Goal: Task Accomplishment & Management: Complete application form

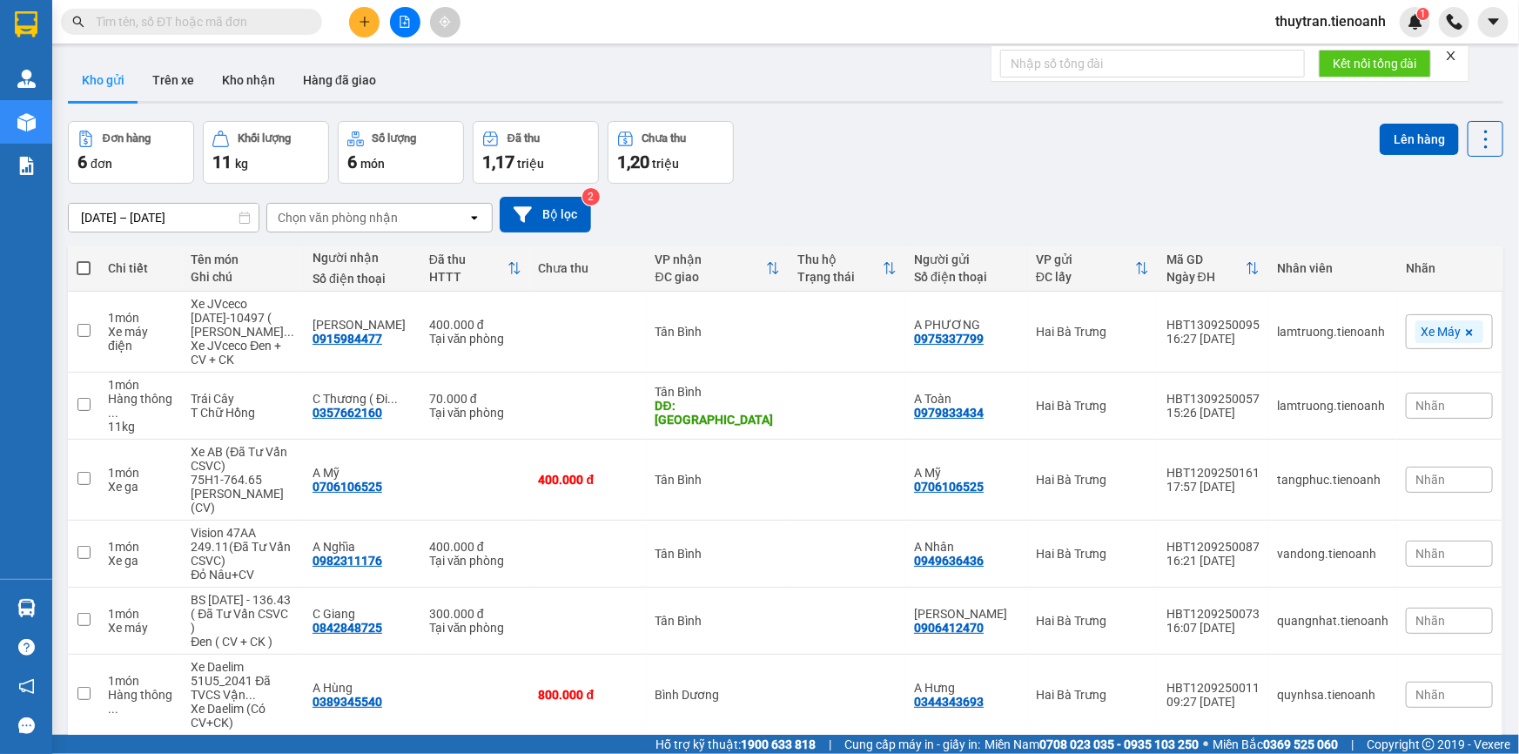
click at [241, 22] on input "text" at bounding box center [198, 21] width 205 height 19
paste input "0982582034"
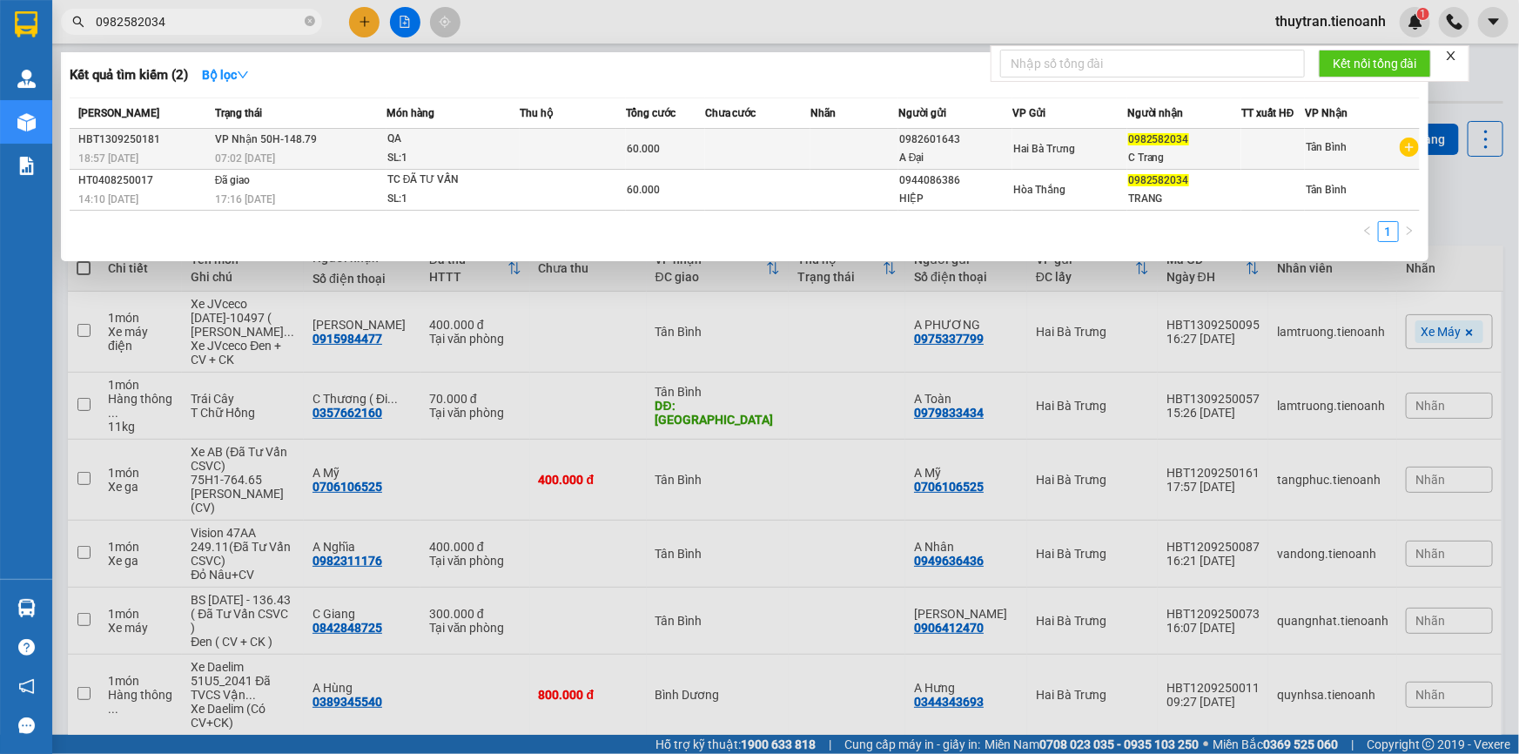
type input "0982582034"
click at [609, 153] on td at bounding box center [572, 149] width 105 height 41
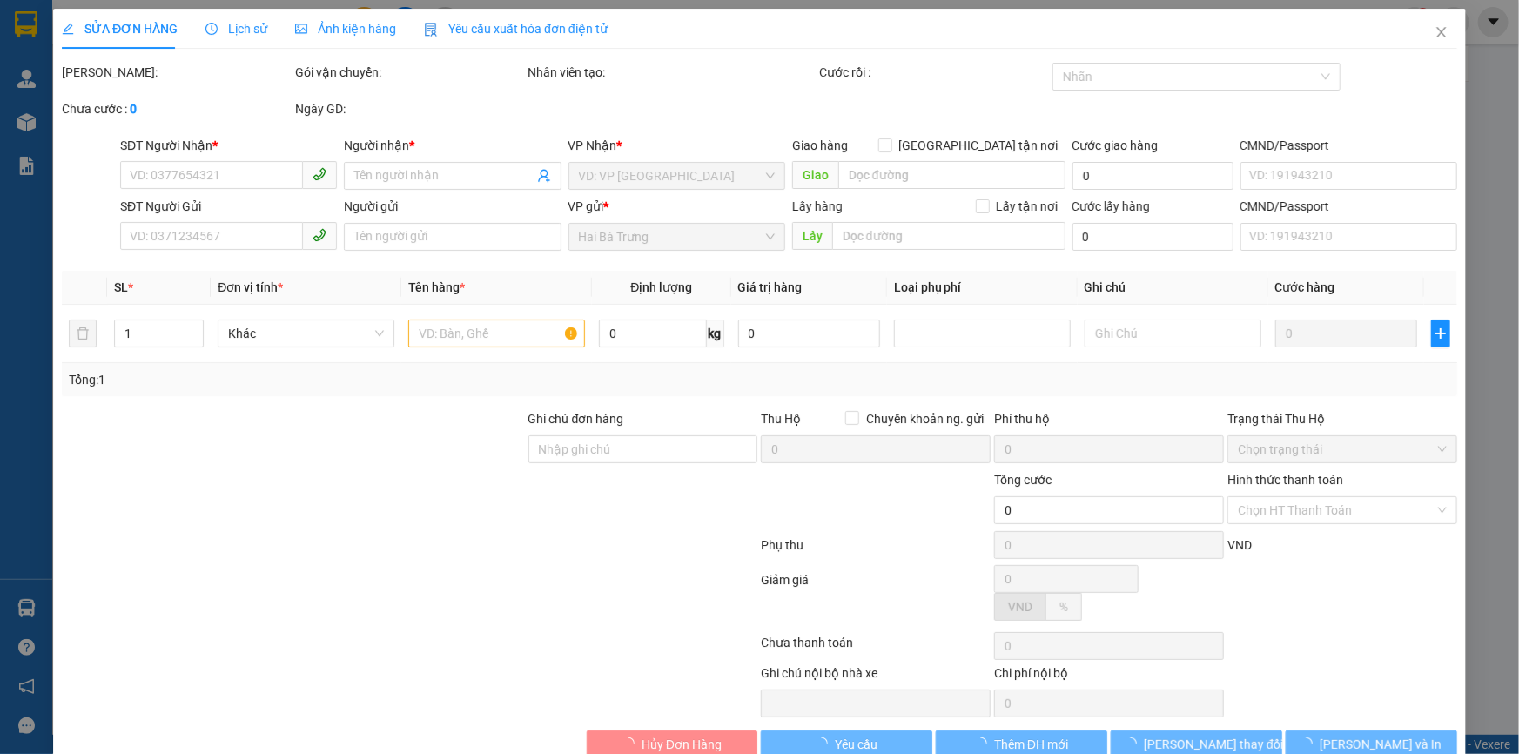
type input "0982582034"
type input "C Trang"
type input "0982601643"
type input "A Đại"
type input "60.000"
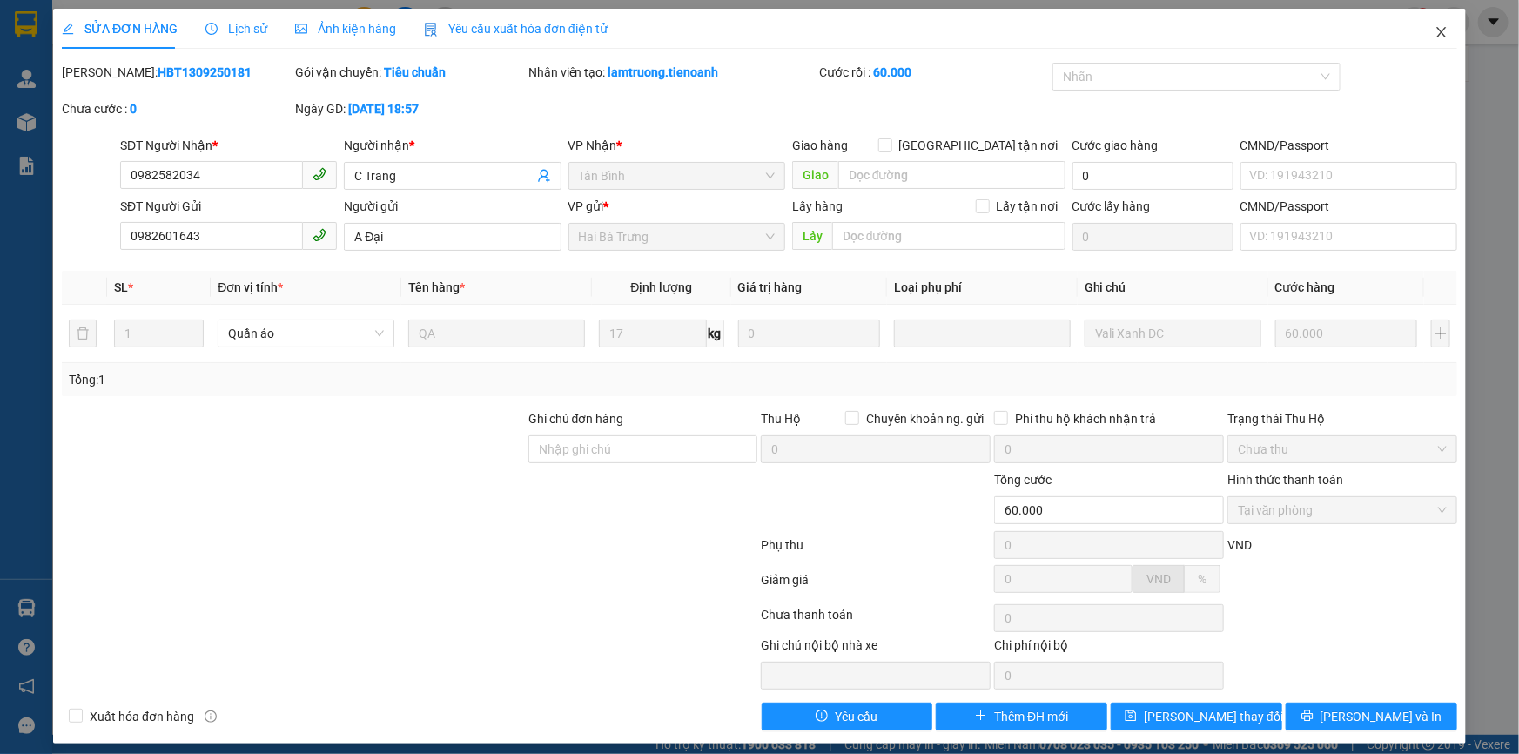
click at [1438, 28] on span "Close" at bounding box center [1441, 33] width 49 height 49
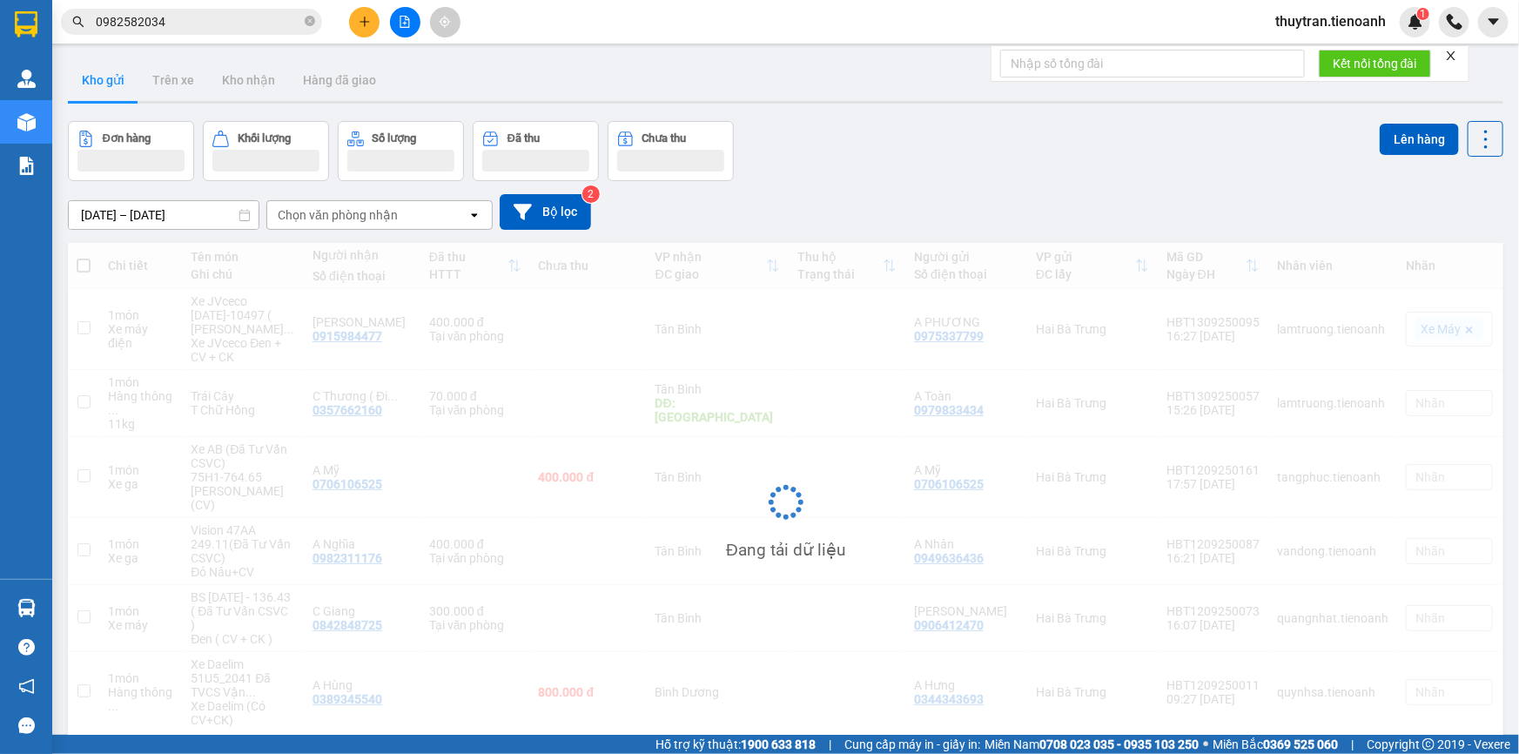
click at [256, 32] on span "0982582034" at bounding box center [191, 22] width 261 height 26
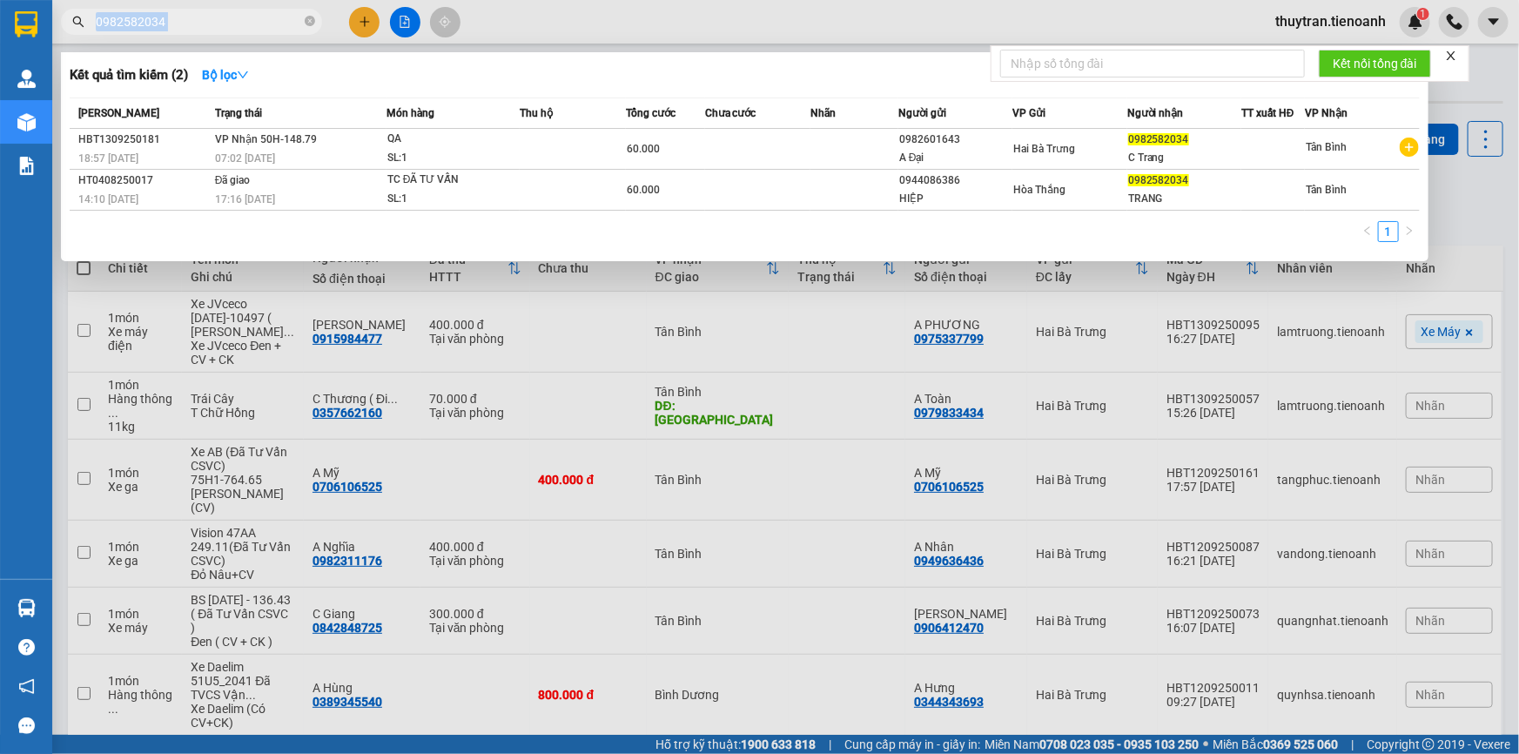
click at [256, 32] on span "0982582034" at bounding box center [191, 22] width 261 height 26
click at [253, 30] on input "0982582034" at bounding box center [198, 21] width 205 height 19
paste input "48693999"
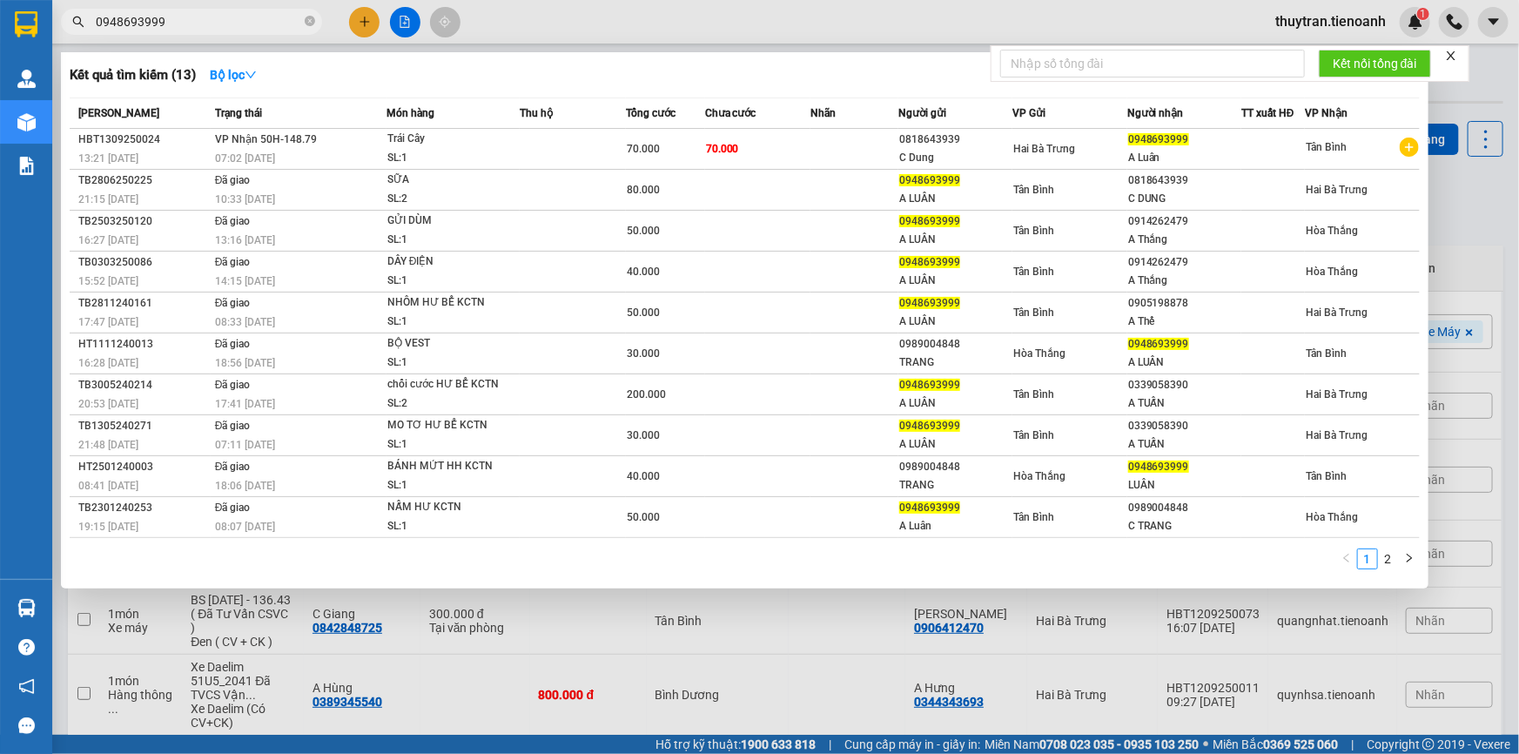
click at [226, 17] on input "0948693999" at bounding box center [198, 21] width 205 height 19
paste input "7478558"
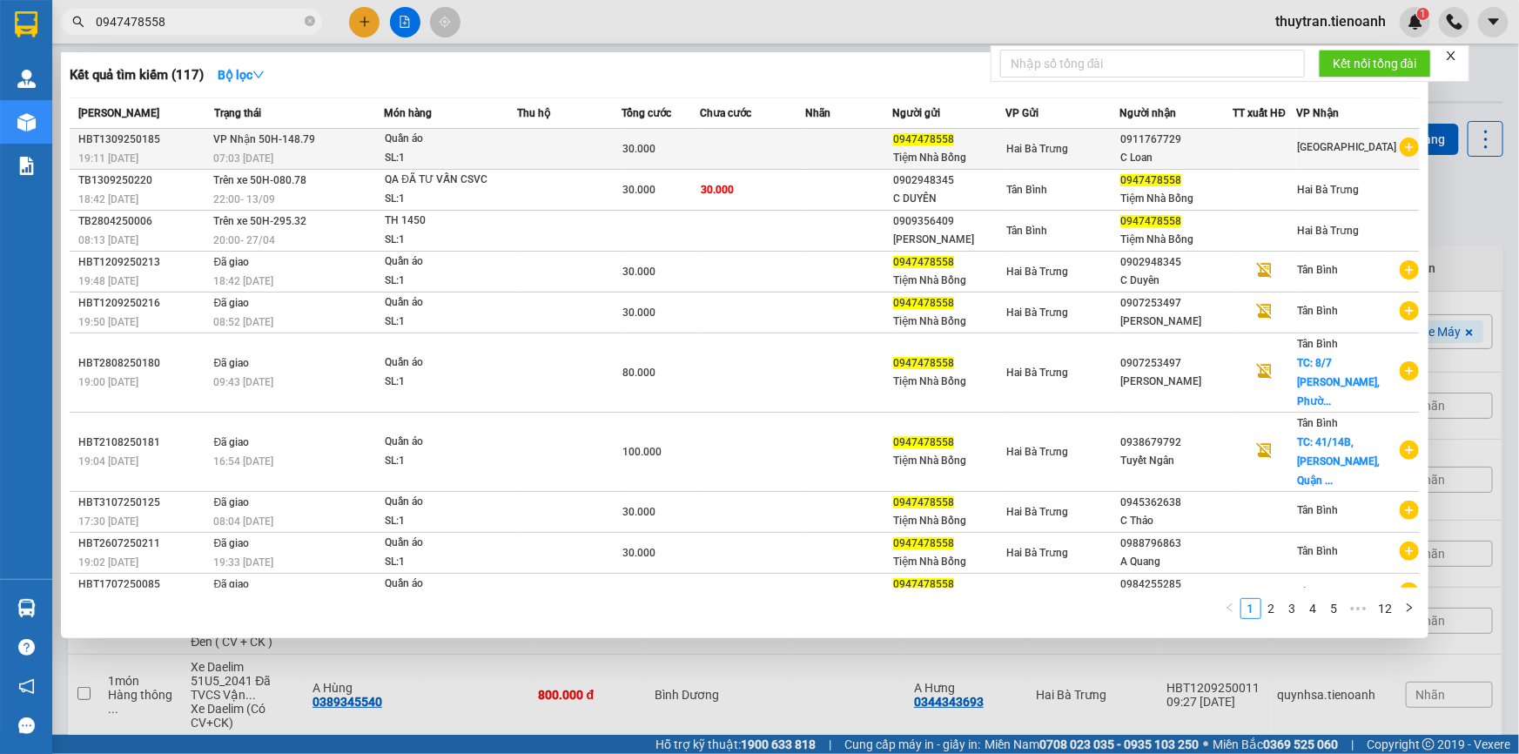
type input "0947478558"
click at [608, 153] on td at bounding box center [569, 149] width 104 height 41
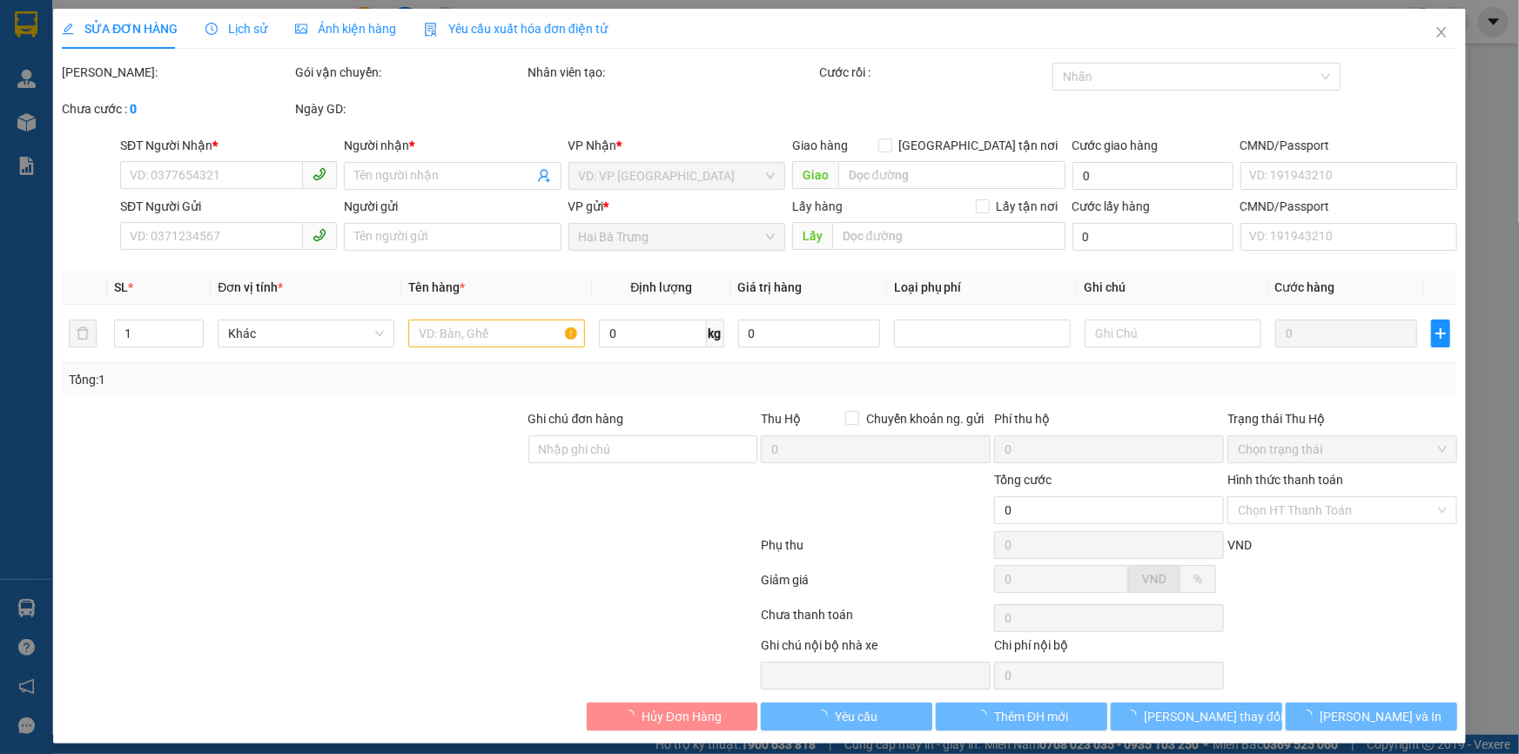
type input "0911767729"
type input "C Loan"
type input "0947478558"
type input "Tiệm Nhà Bống"
type input "30.000"
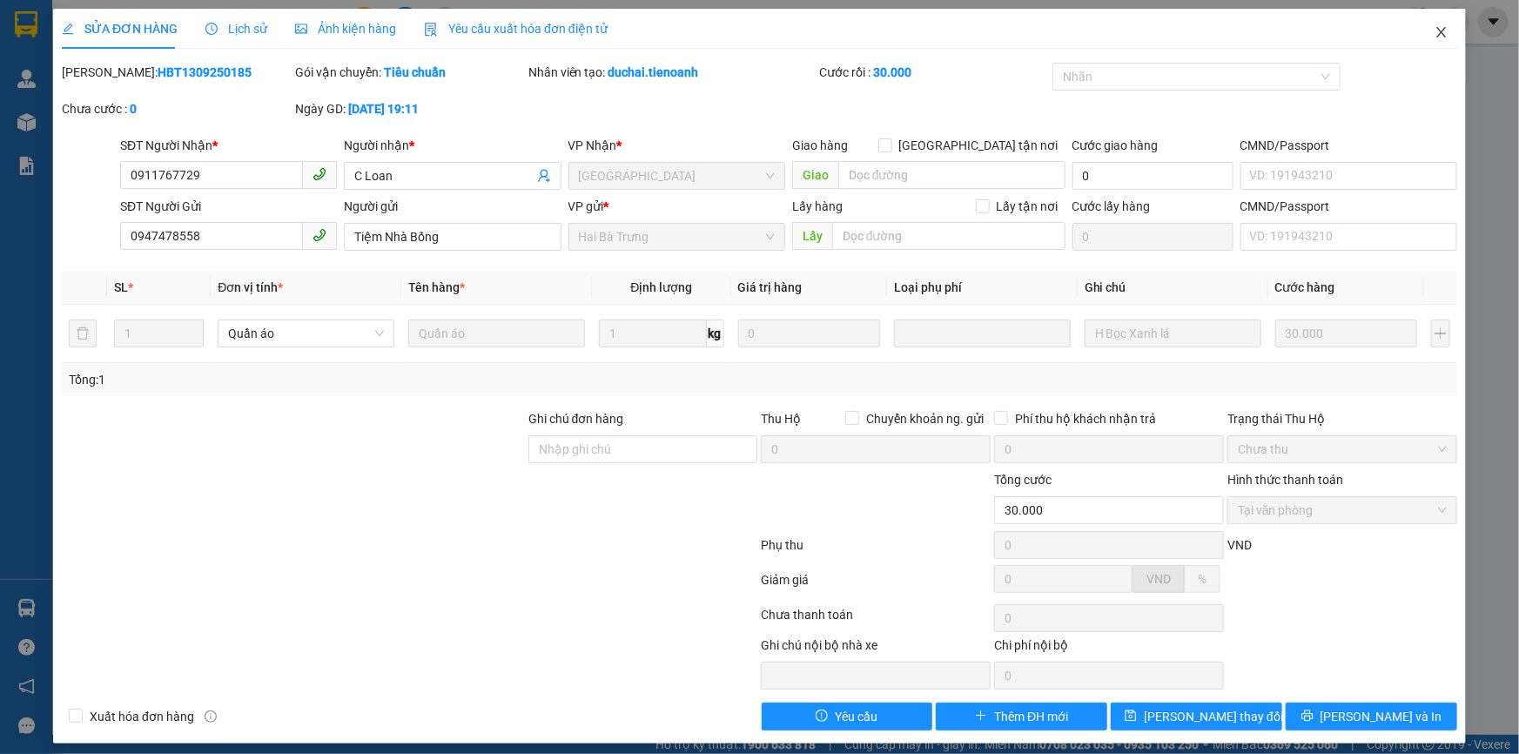
click at [1434, 39] on icon "close" at bounding box center [1441, 32] width 14 height 14
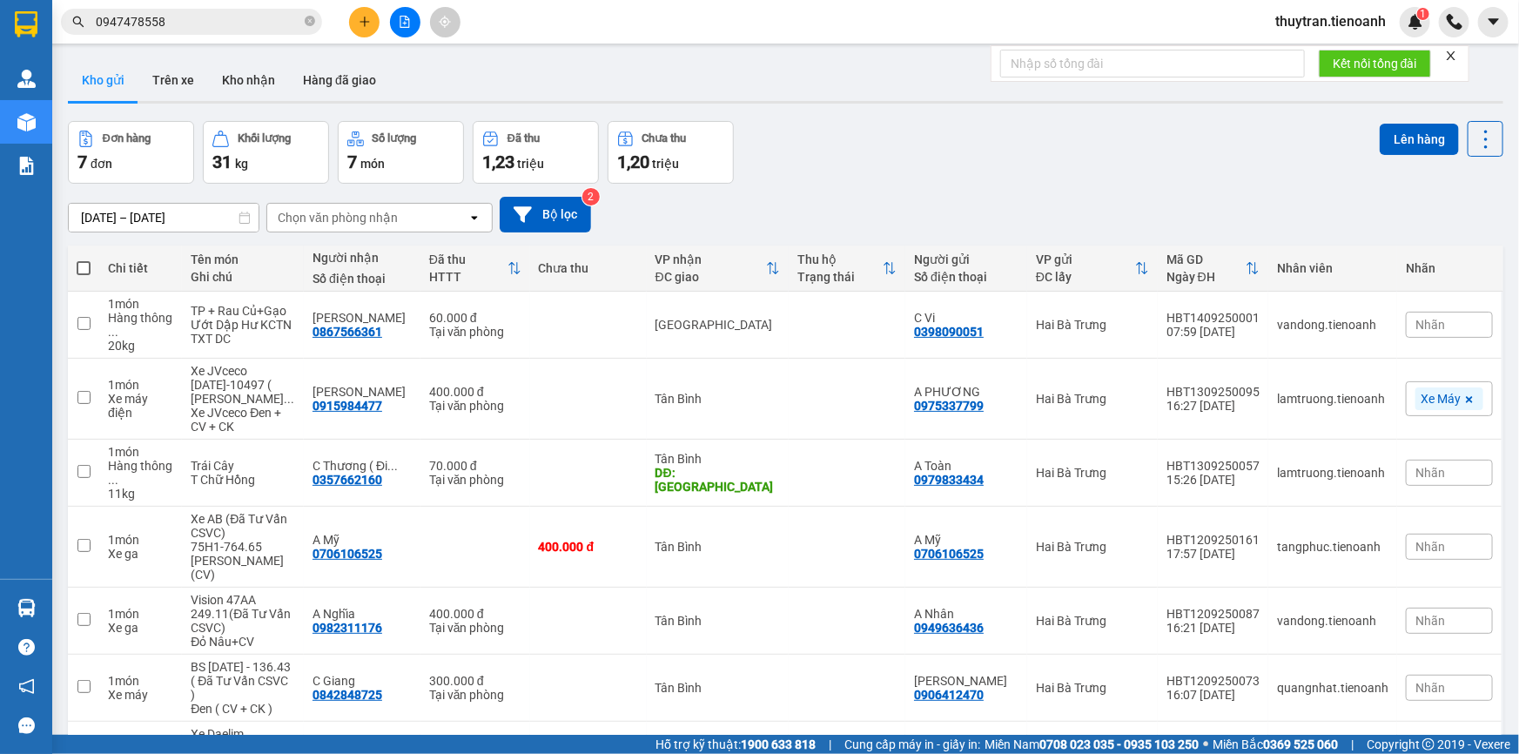
click at [184, 19] on input "0947478558" at bounding box center [198, 21] width 205 height 19
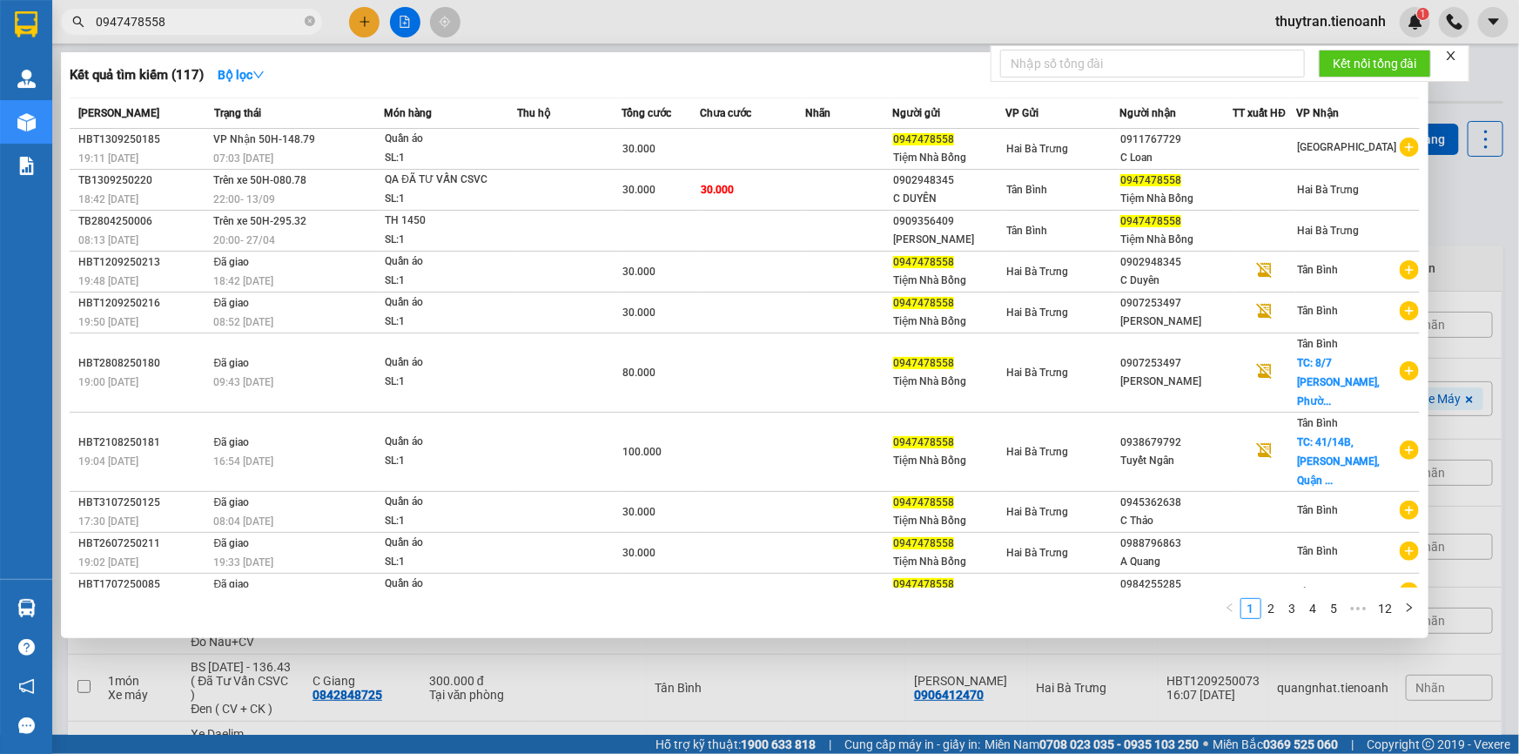
click at [184, 19] on input "0947478558" at bounding box center [198, 21] width 205 height 19
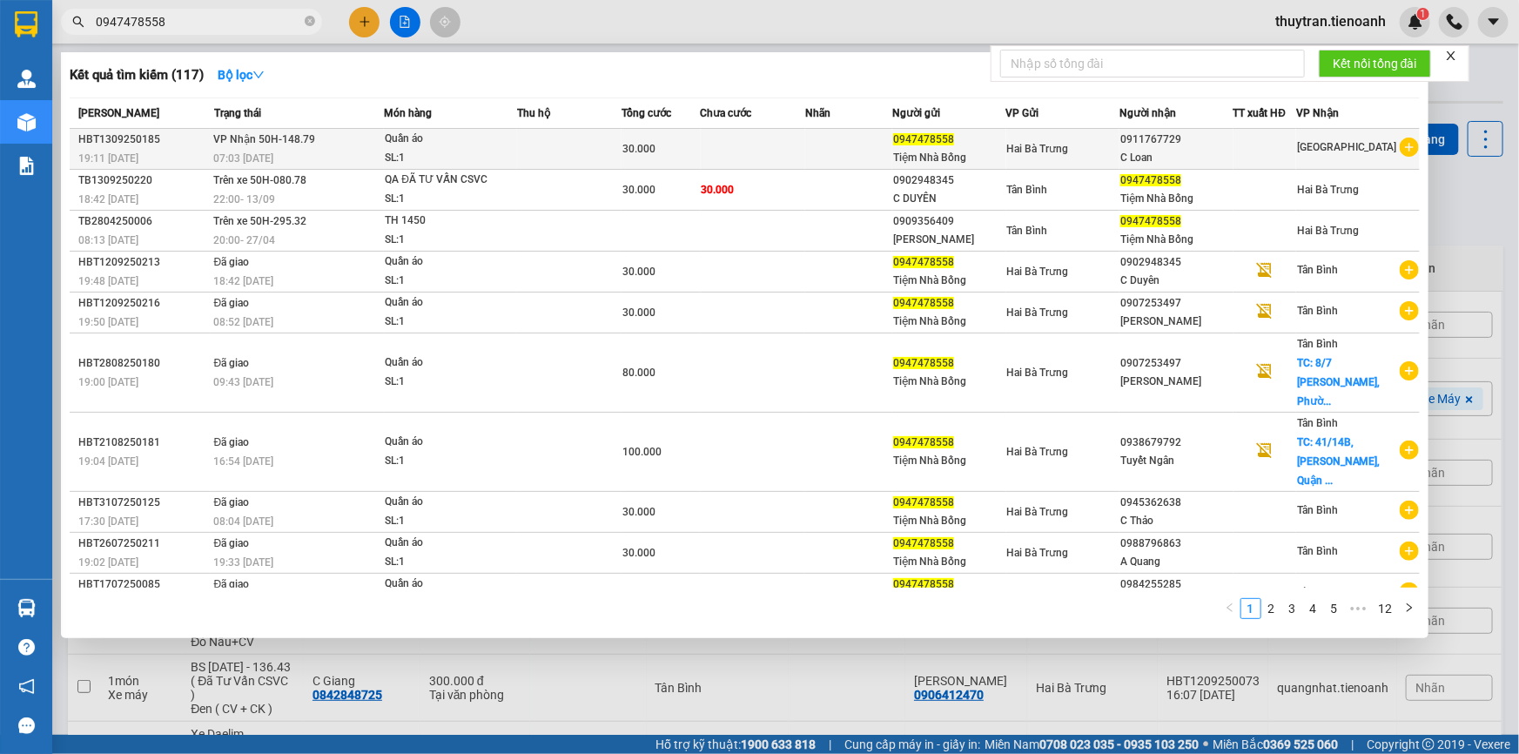
click at [826, 137] on td at bounding box center [848, 149] width 87 height 41
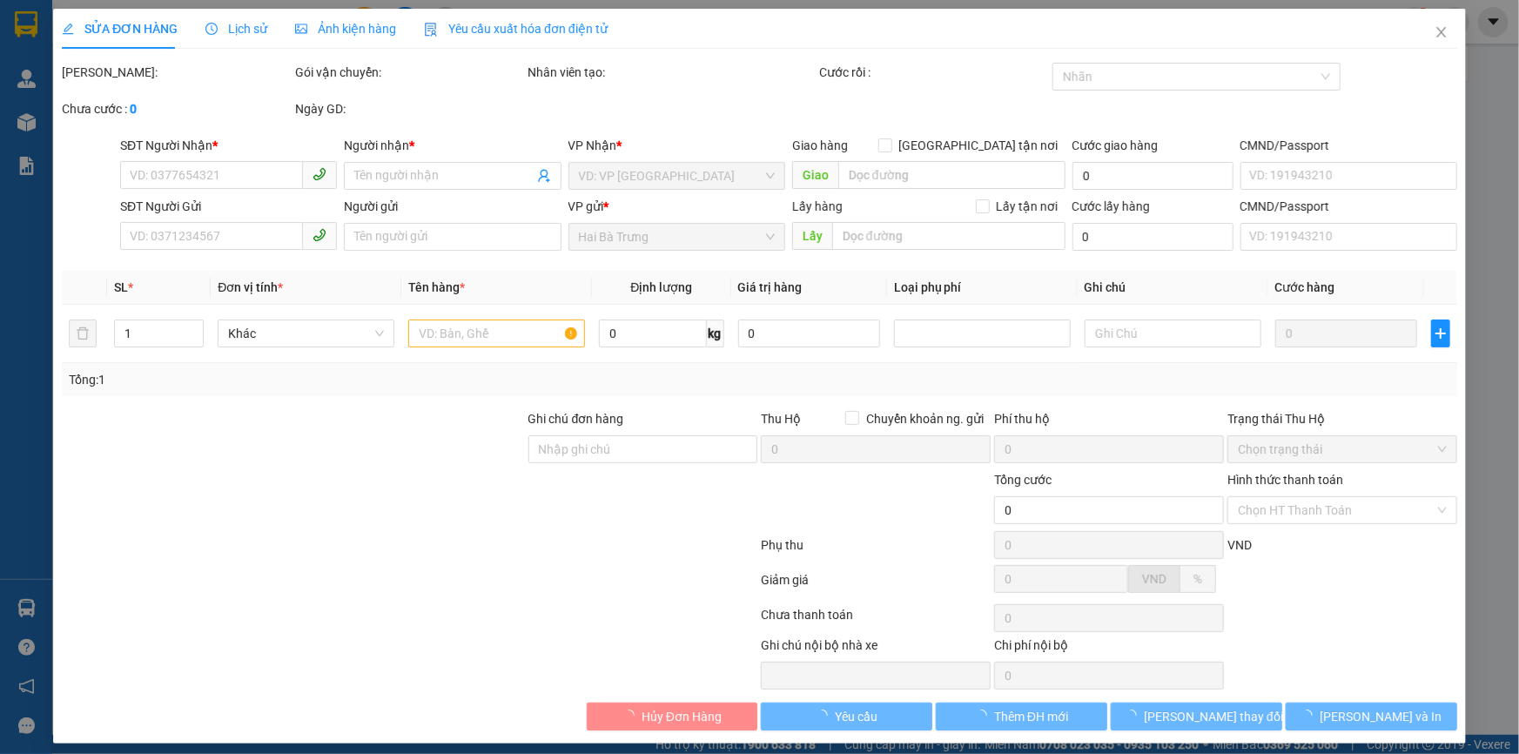
type input "0911767729"
type input "C Loan"
type input "0947478558"
type input "Tiệm Nhà Bống"
type input "30.000"
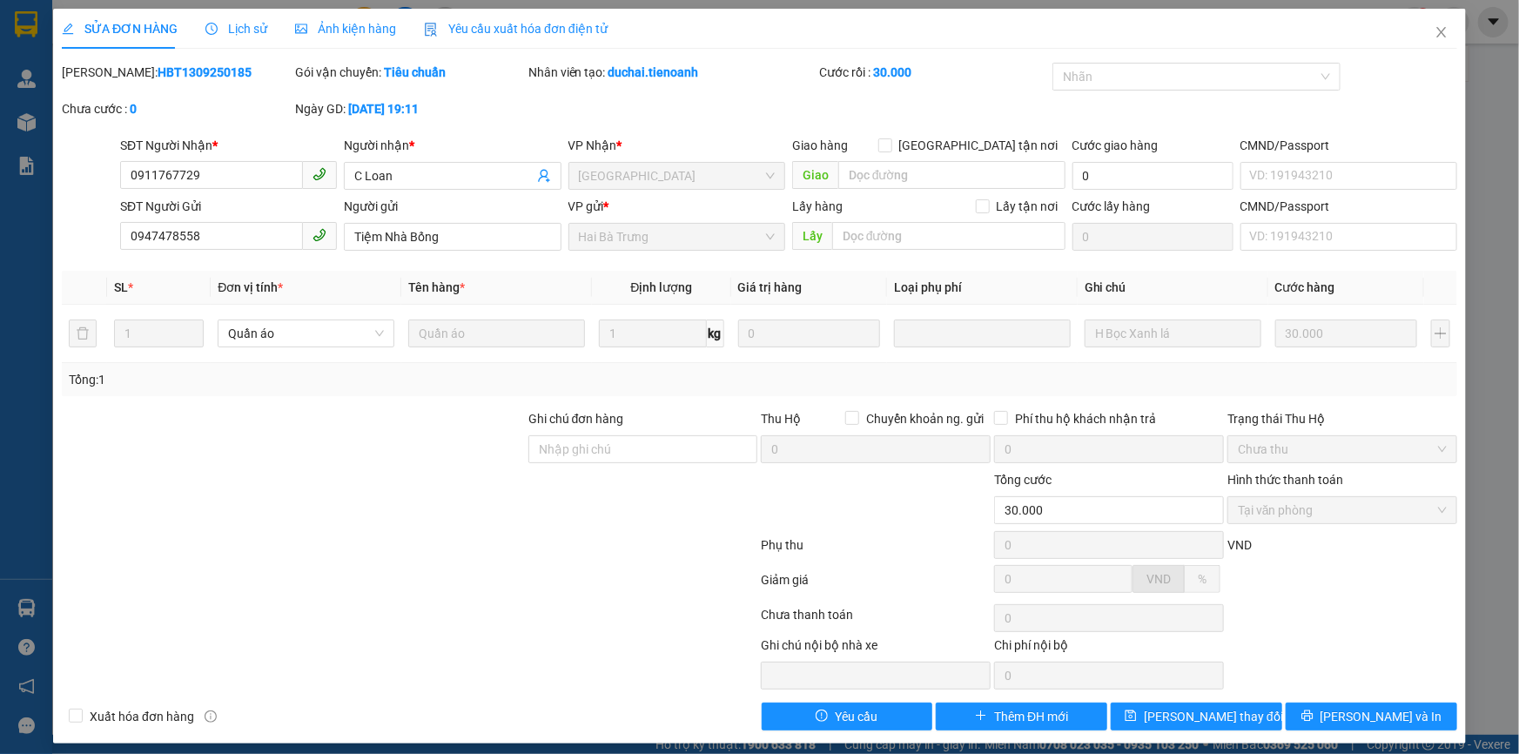
click at [561, 274] on th "Tên hàng *" at bounding box center [496, 288] width 191 height 34
click at [561, 100] on div "[PERSON_NAME]: HBT1309250185 Gói vận chuyển: Tiêu chuẩn Nhân viên tạo: duchai.t…" at bounding box center [759, 99] width 1399 height 73
click at [562, 593] on div at bounding box center [409, 583] width 699 height 35
click at [440, 560] on div at bounding box center [409, 548] width 699 height 35
click at [306, 391] on div "Tổng: 1" at bounding box center [759, 379] width 1395 height 33
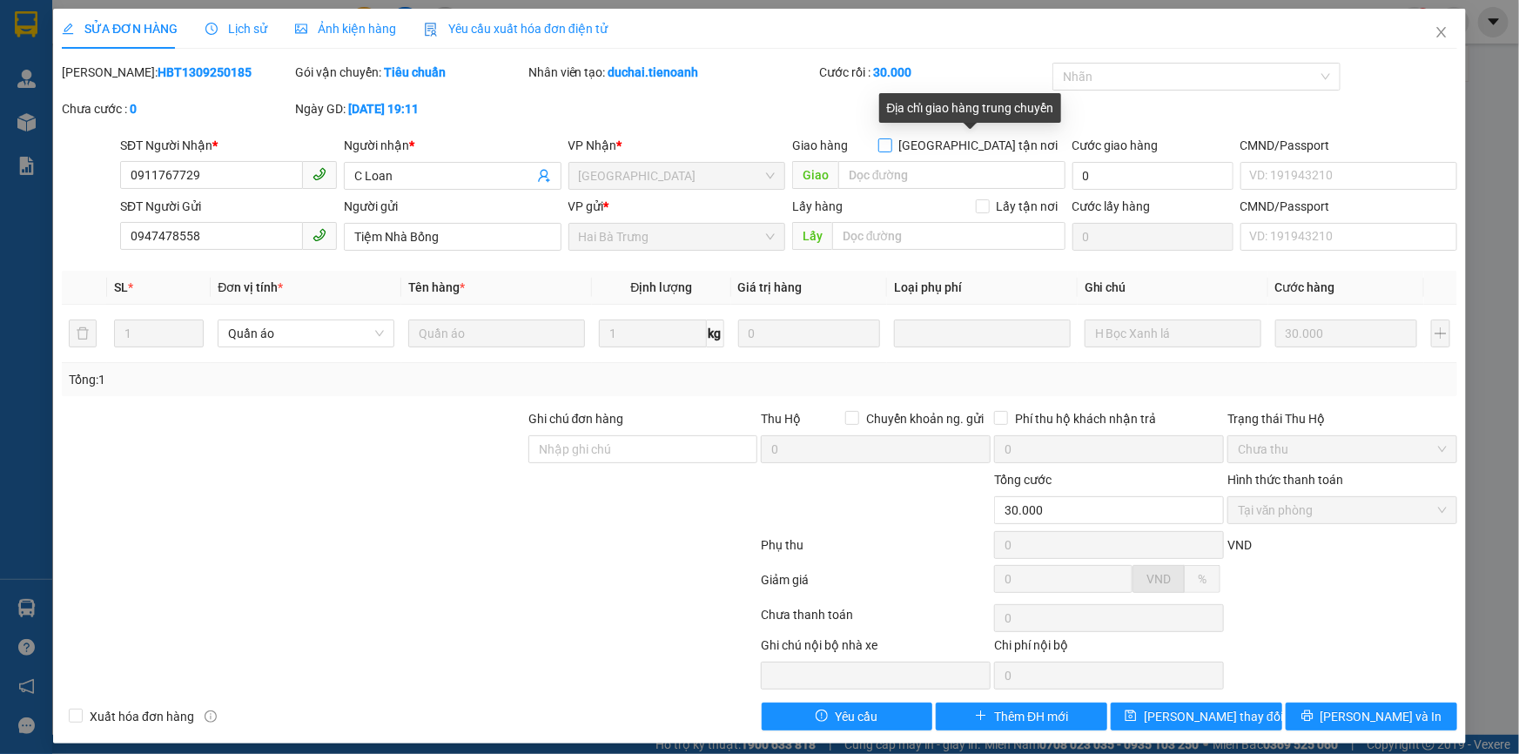
click at [890, 147] on input "[GEOGRAPHIC_DATA] tận nơi" at bounding box center [884, 144] width 12 height 12
checkbox input "true"
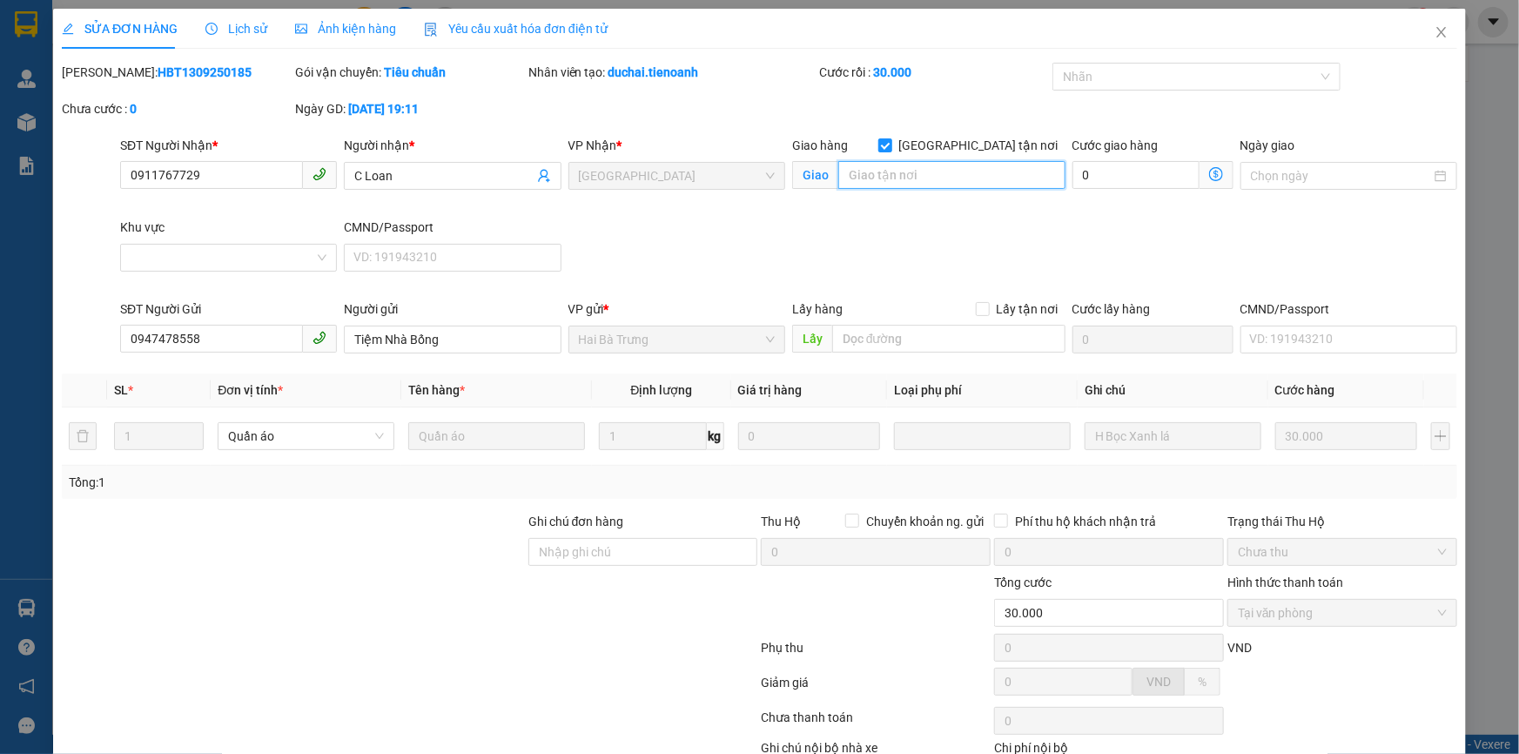
click at [910, 175] on input "search" at bounding box center [951, 175] width 227 height 28
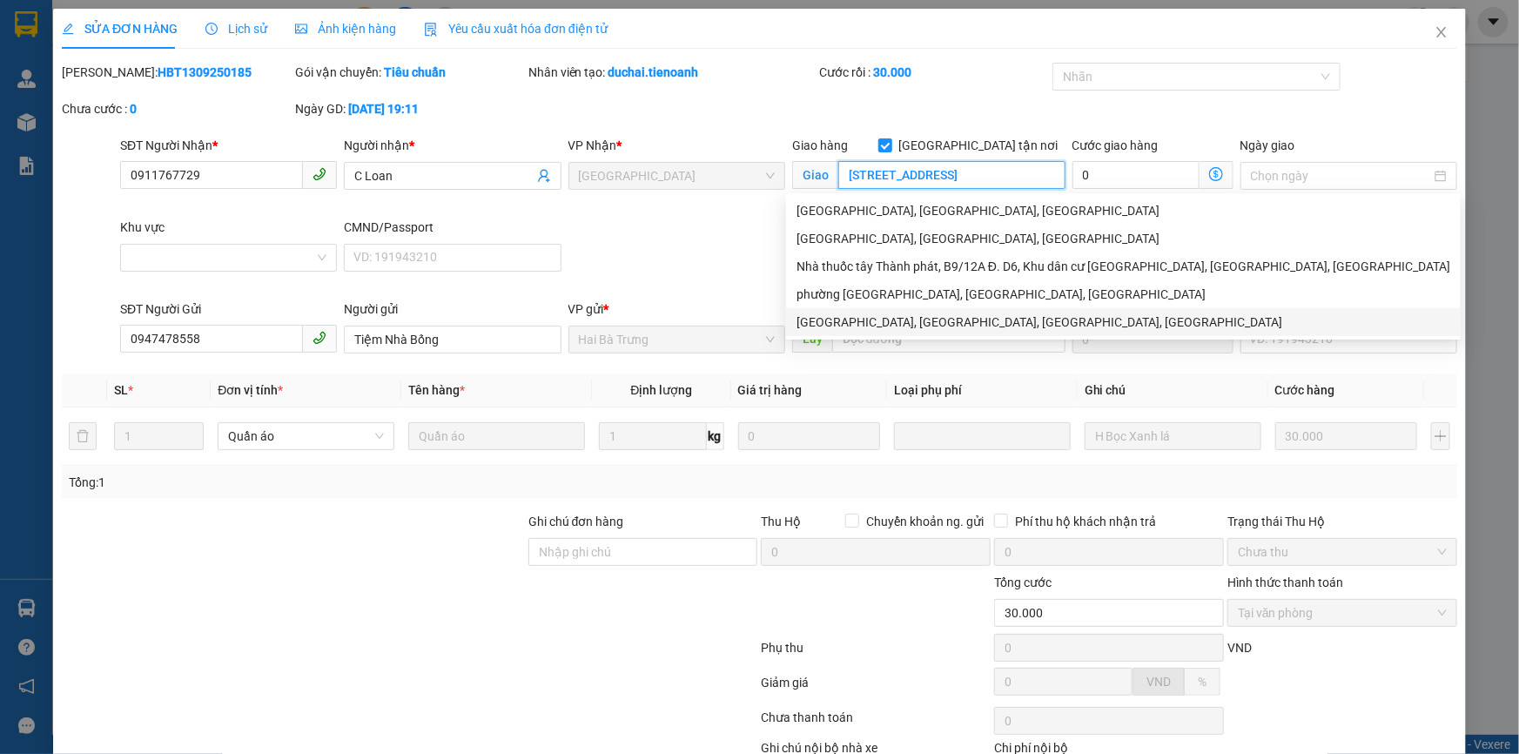
click at [938, 322] on div "[GEOGRAPHIC_DATA], [GEOGRAPHIC_DATA], [GEOGRAPHIC_DATA], [GEOGRAPHIC_DATA]" at bounding box center [1123, 321] width 654 height 19
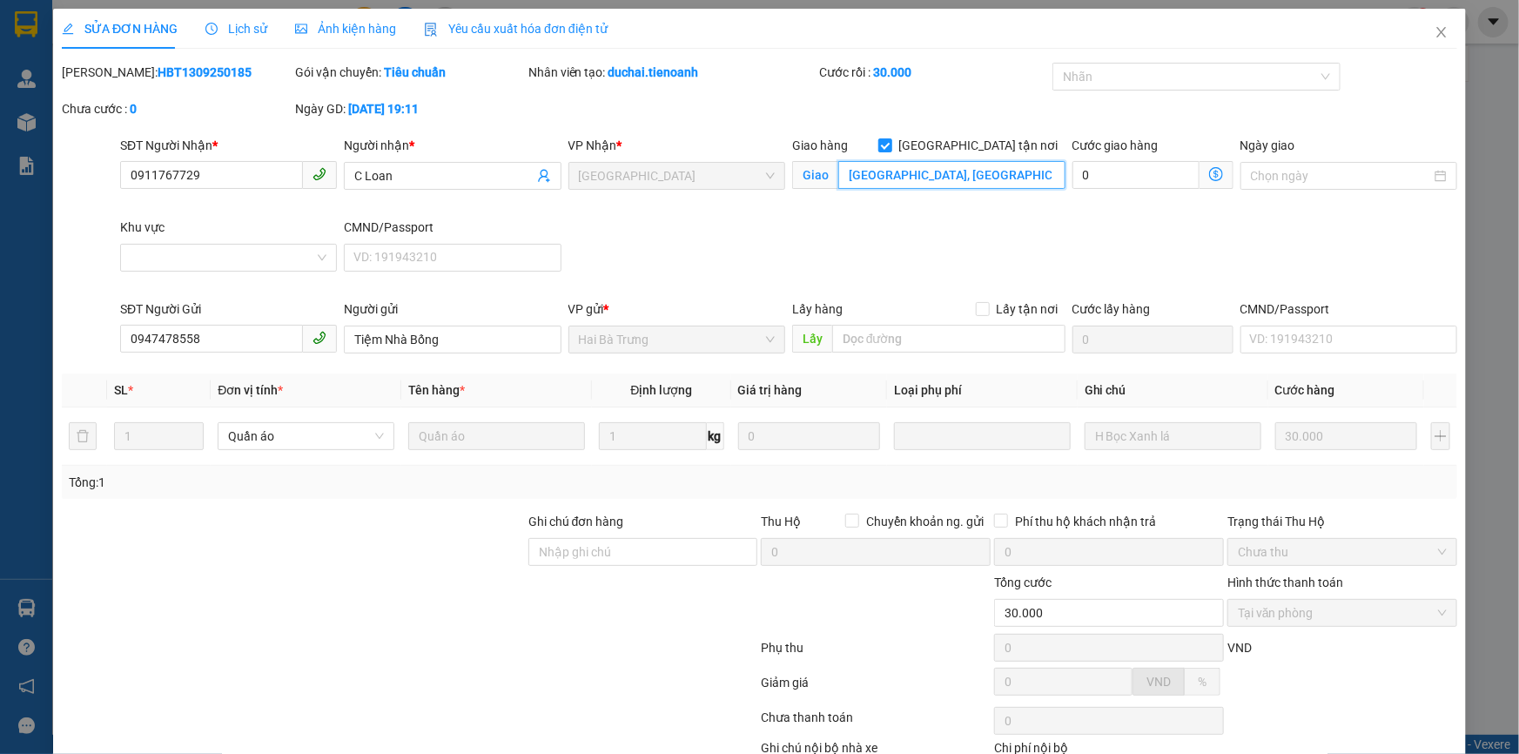
click at [843, 167] on input "[GEOGRAPHIC_DATA], [GEOGRAPHIC_DATA], [GEOGRAPHIC_DATA], [GEOGRAPHIC_DATA]" at bounding box center [951, 175] width 227 height 28
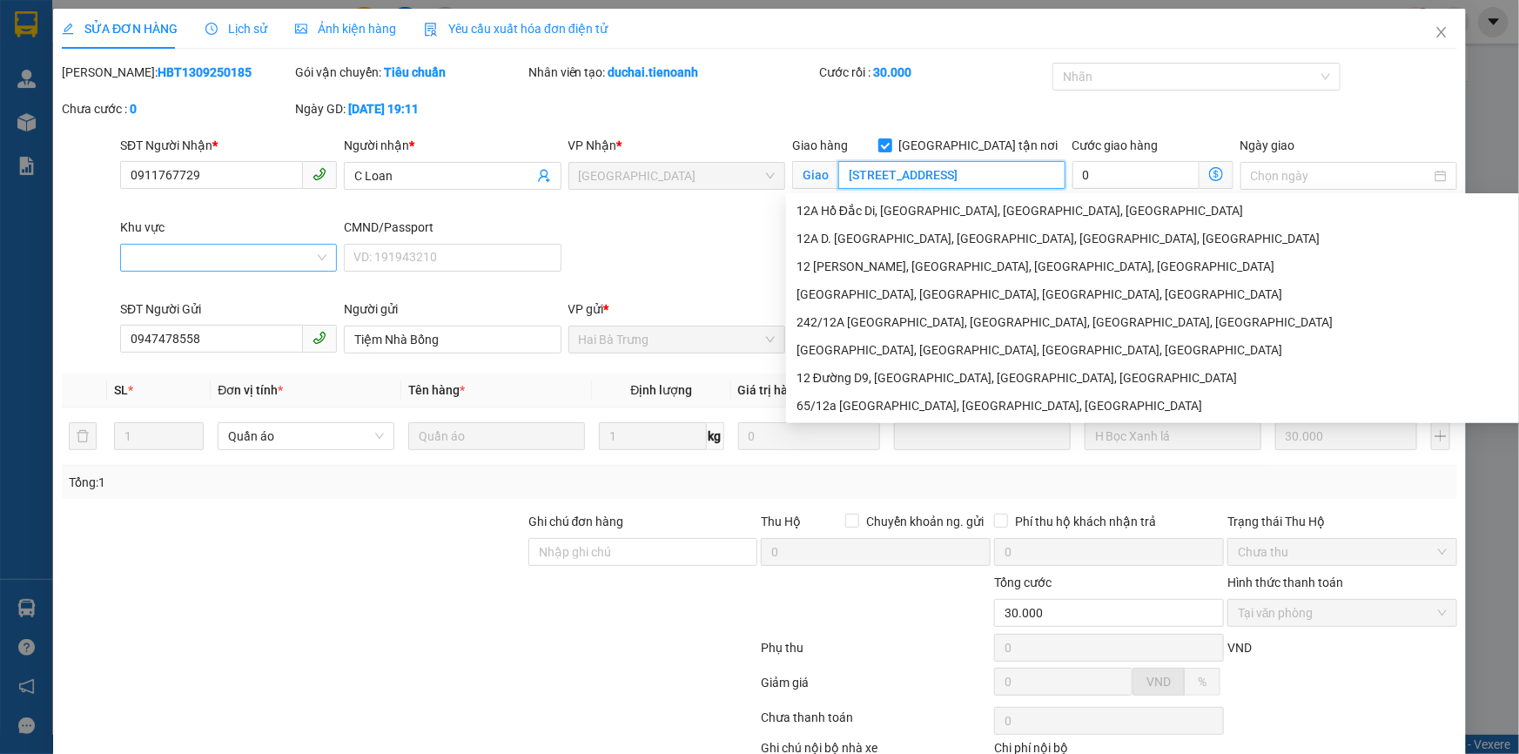
click at [153, 270] on div at bounding box center [228, 258] width 217 height 28
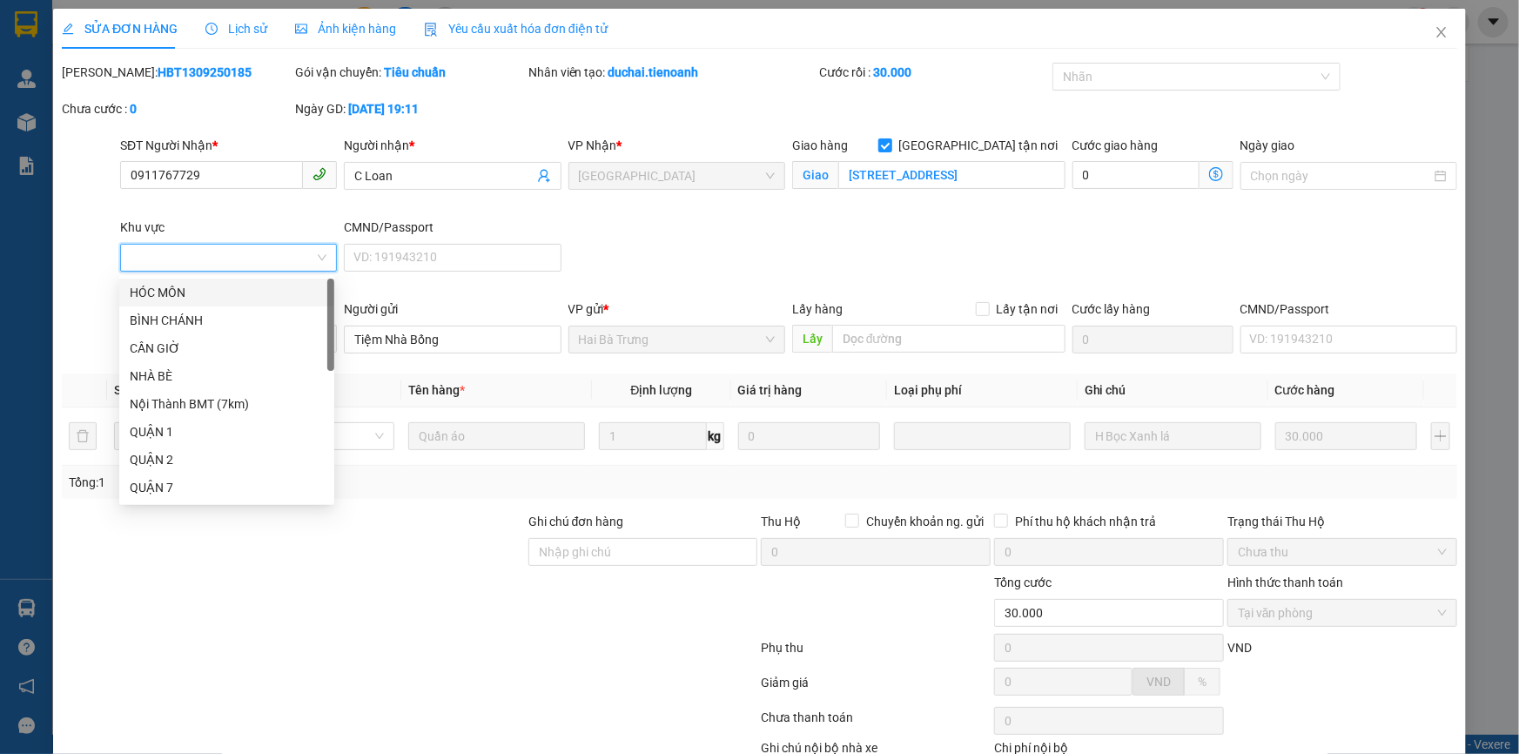
click at [186, 255] on input "Khu vực" at bounding box center [223, 258] width 184 height 26
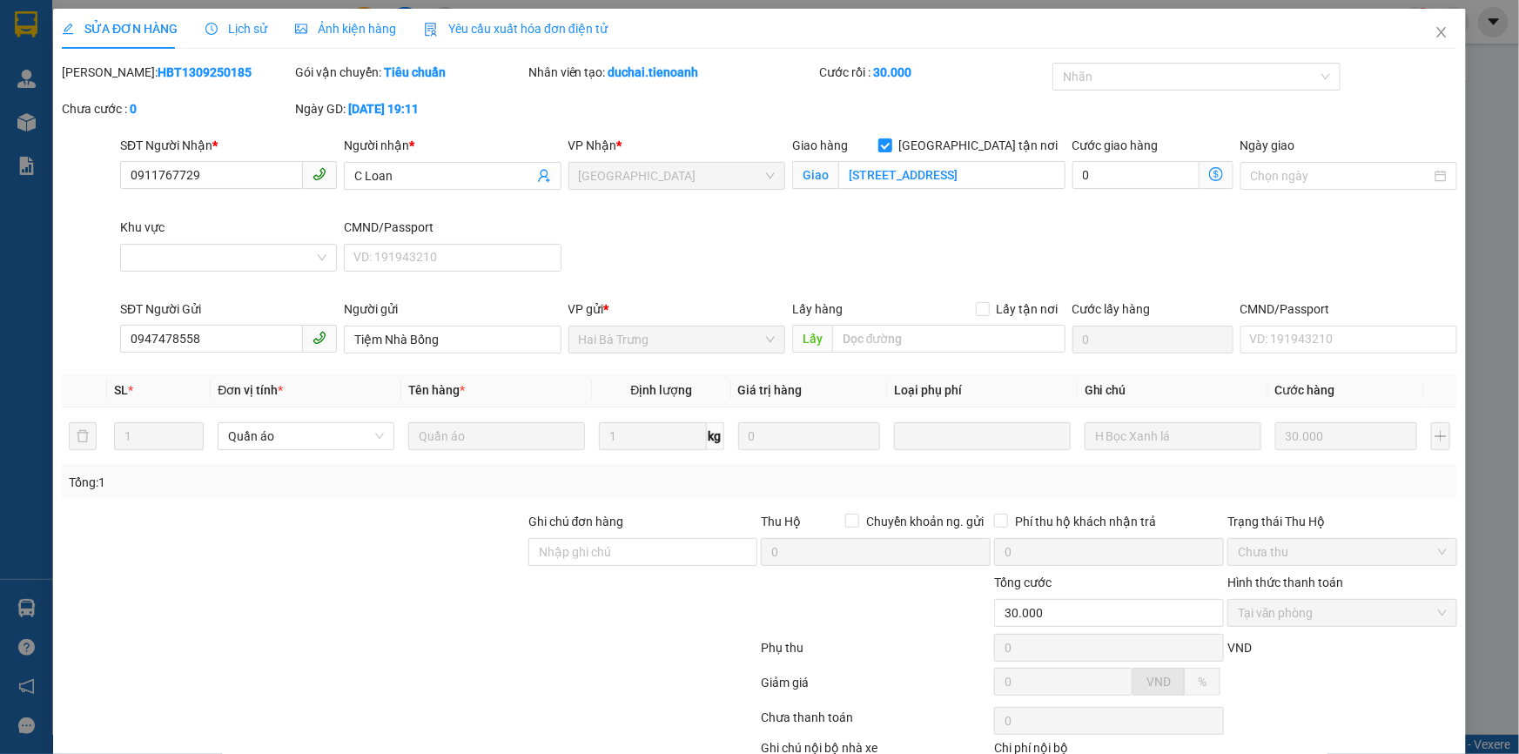
click at [476, 651] on div at bounding box center [409, 651] width 699 height 35
click at [990, 165] on input "[STREET_ADDRESS]" at bounding box center [951, 175] width 227 height 28
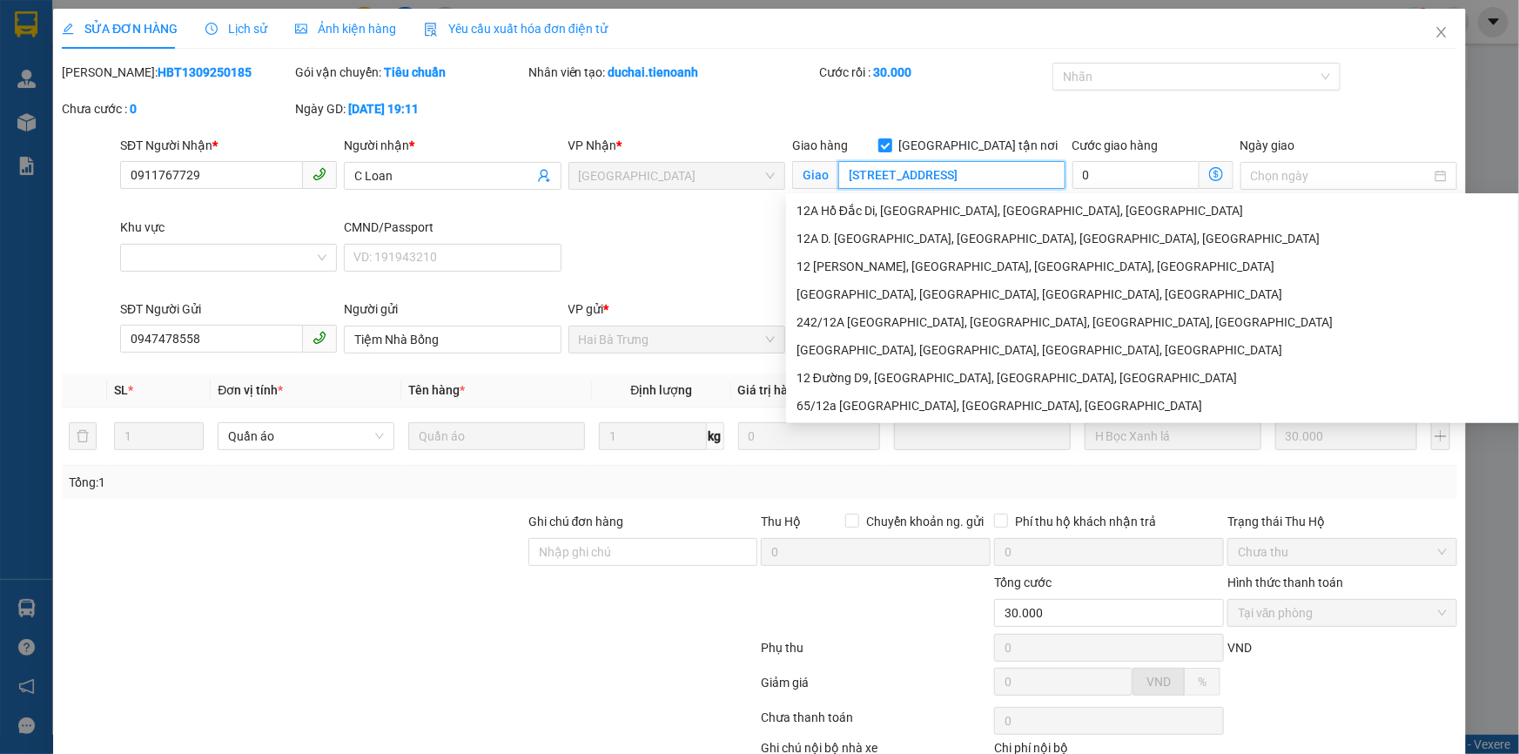
click at [924, 172] on input "[STREET_ADDRESS]" at bounding box center [951, 175] width 227 height 28
click at [921, 170] on input "[STREET_ADDRESS]" at bounding box center [951, 175] width 227 height 28
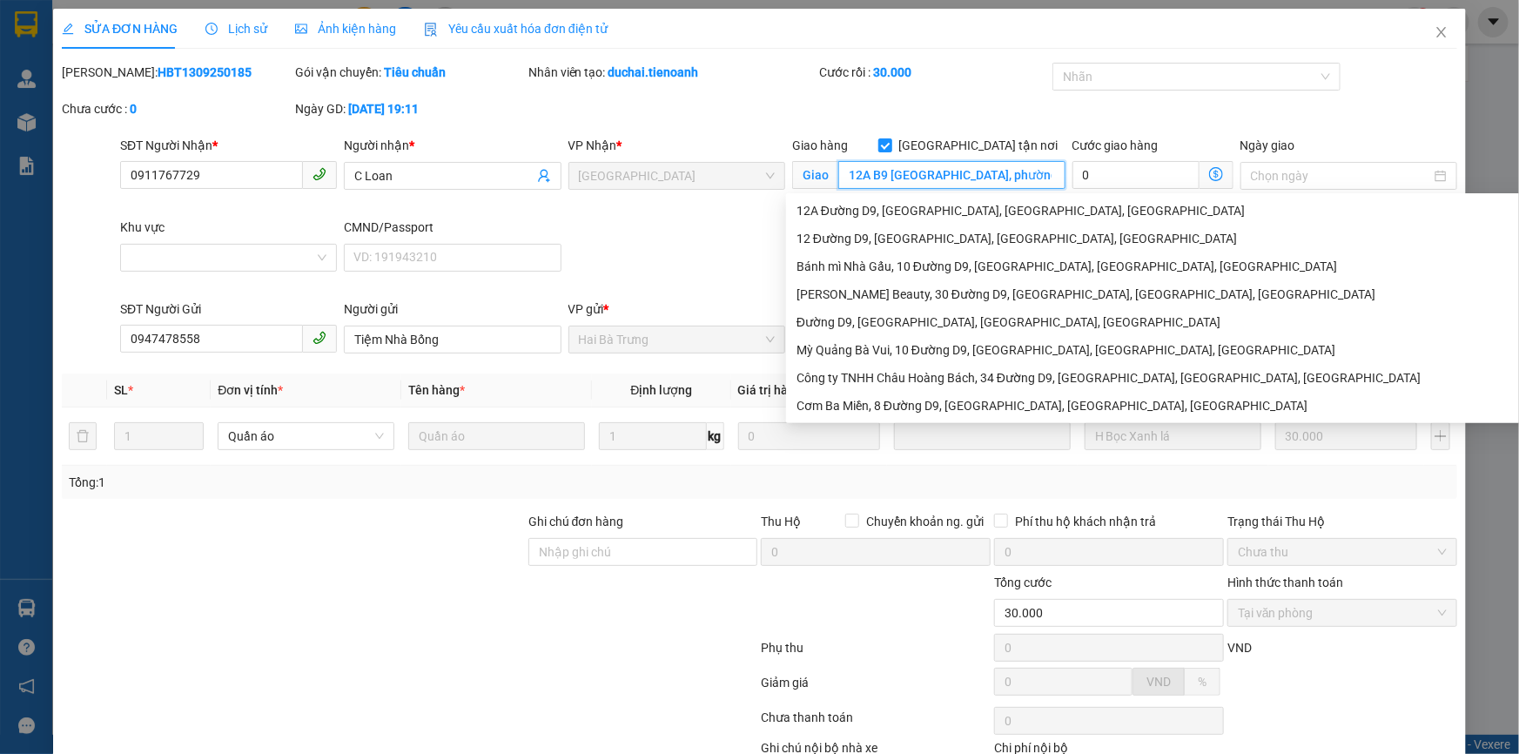
click at [887, 171] on input "12A B9 [GEOGRAPHIC_DATA], phường [GEOGRAPHIC_DATA], [GEOGRAPHIC_DATA], [GEOGRAP…" at bounding box center [951, 175] width 227 height 28
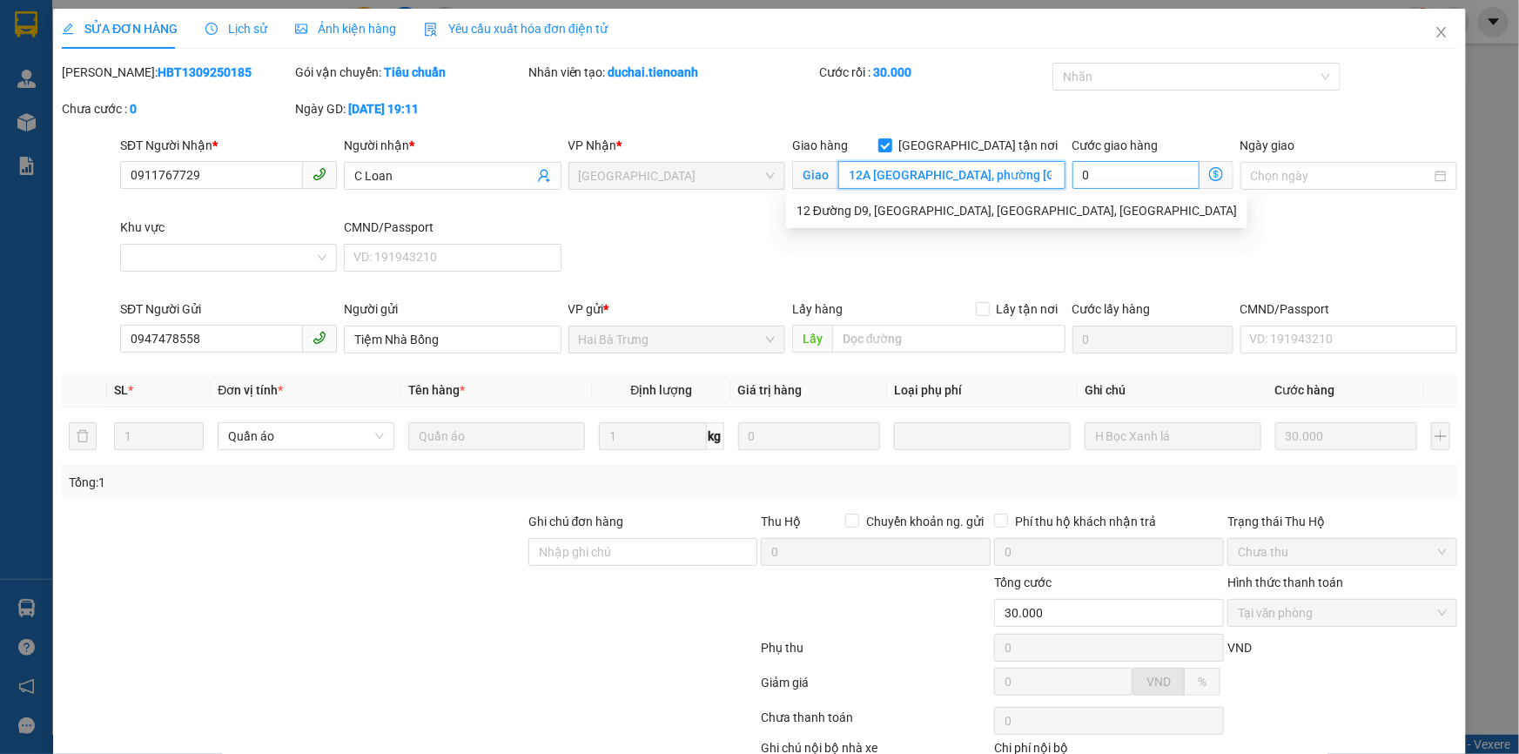
scroll to position [0, 174]
drag, startPoint x: 843, startPoint y: 171, endPoint x: 1082, endPoint y: 171, distance: 238.5
click at [1082, 171] on div "SĐT Người Nhận * 0911767729 Người nhận * C Loan VP Nhận * [GEOGRAPHIC_DATA] tận…" at bounding box center [789, 218] width 1344 height 164
type input "12A [GEOGRAPHIC_DATA], phường [GEOGRAPHIC_DATA], [GEOGRAPHIC_DATA], [GEOGRAPHIC…"
click at [1113, 246] on div "SĐT Người Nhận * 0911767729 Người nhận * C Loan VP Nhận * [GEOGRAPHIC_DATA] tận…" at bounding box center [789, 218] width 1344 height 164
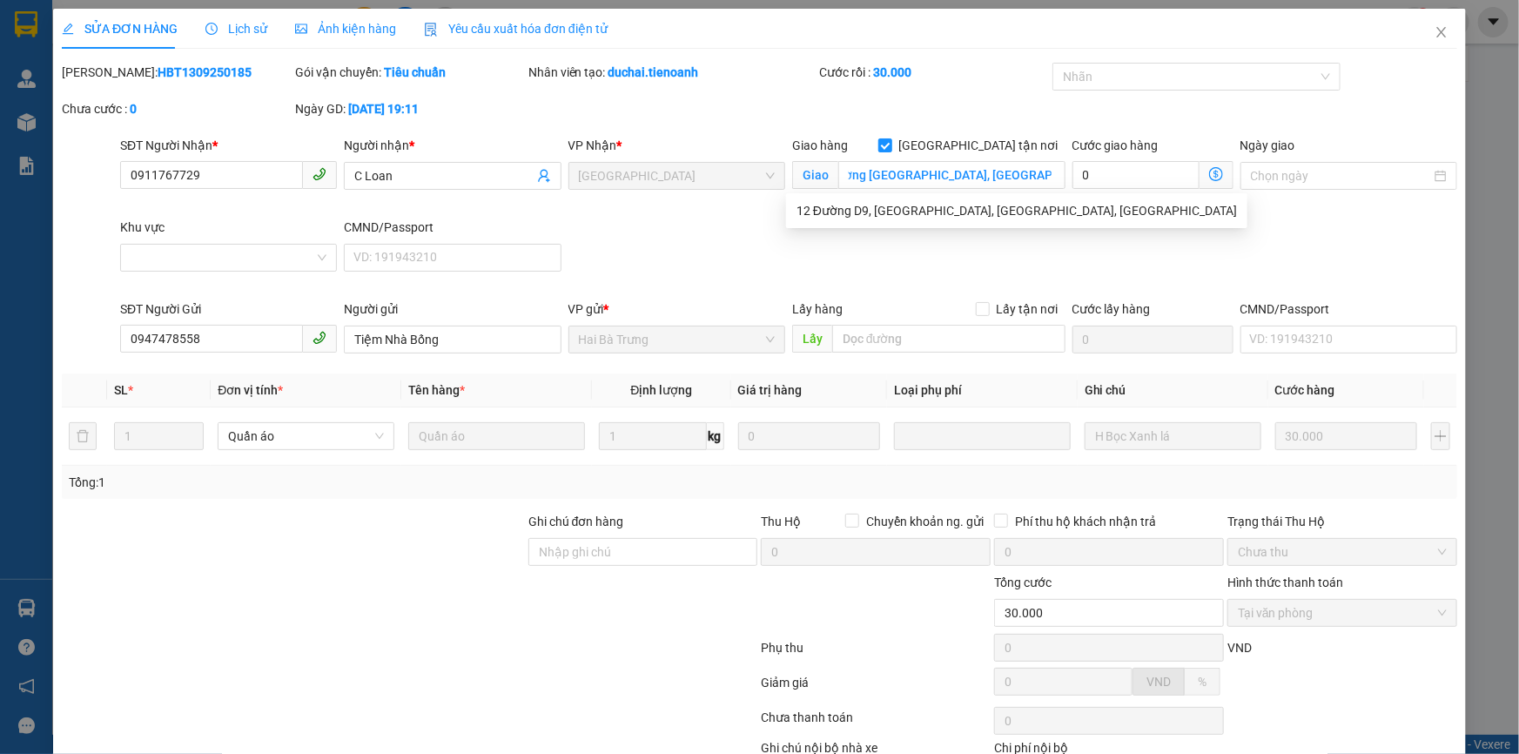
scroll to position [0, 0]
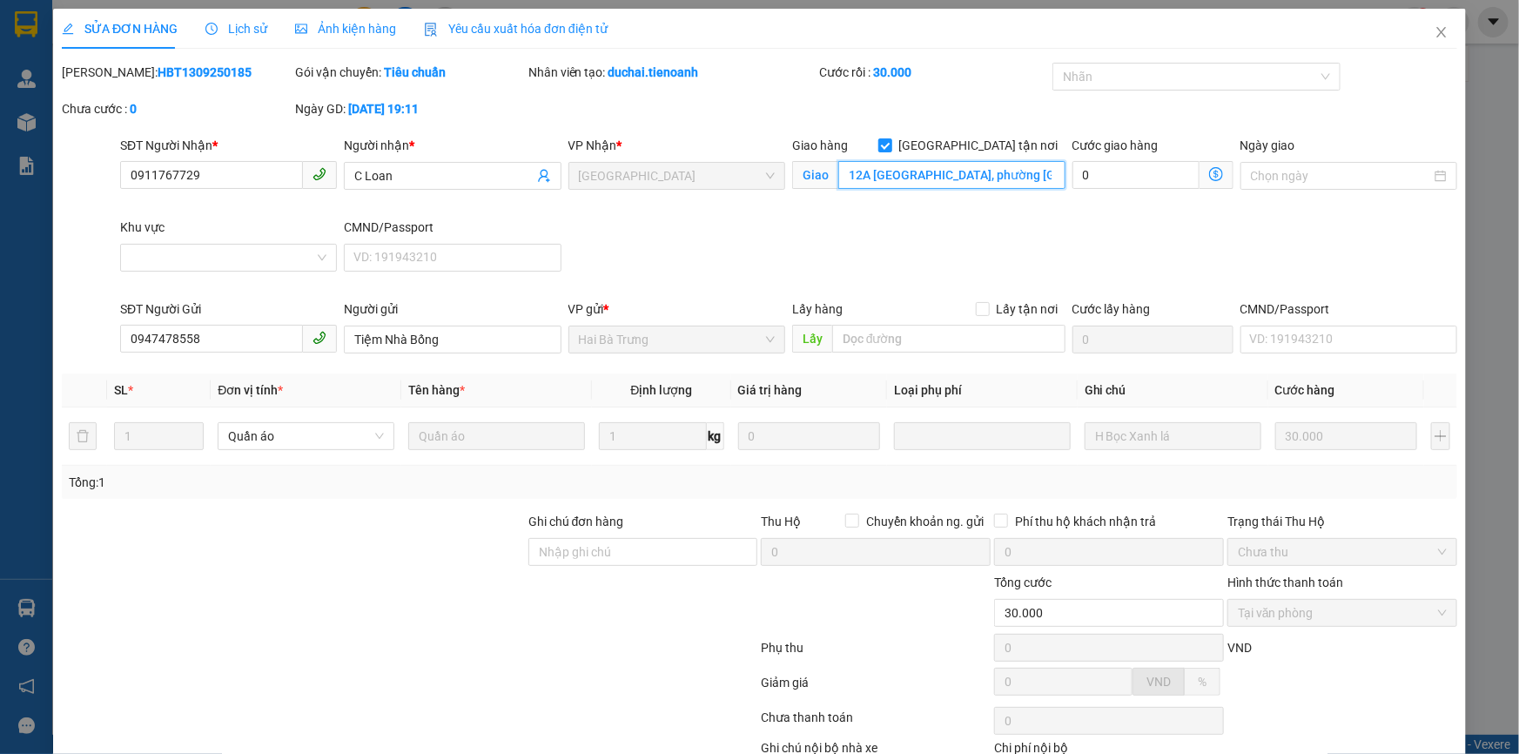
click at [1037, 172] on input "12A [GEOGRAPHIC_DATA], phường [GEOGRAPHIC_DATA], [GEOGRAPHIC_DATA], [GEOGRAPHIC…" at bounding box center [951, 175] width 227 height 28
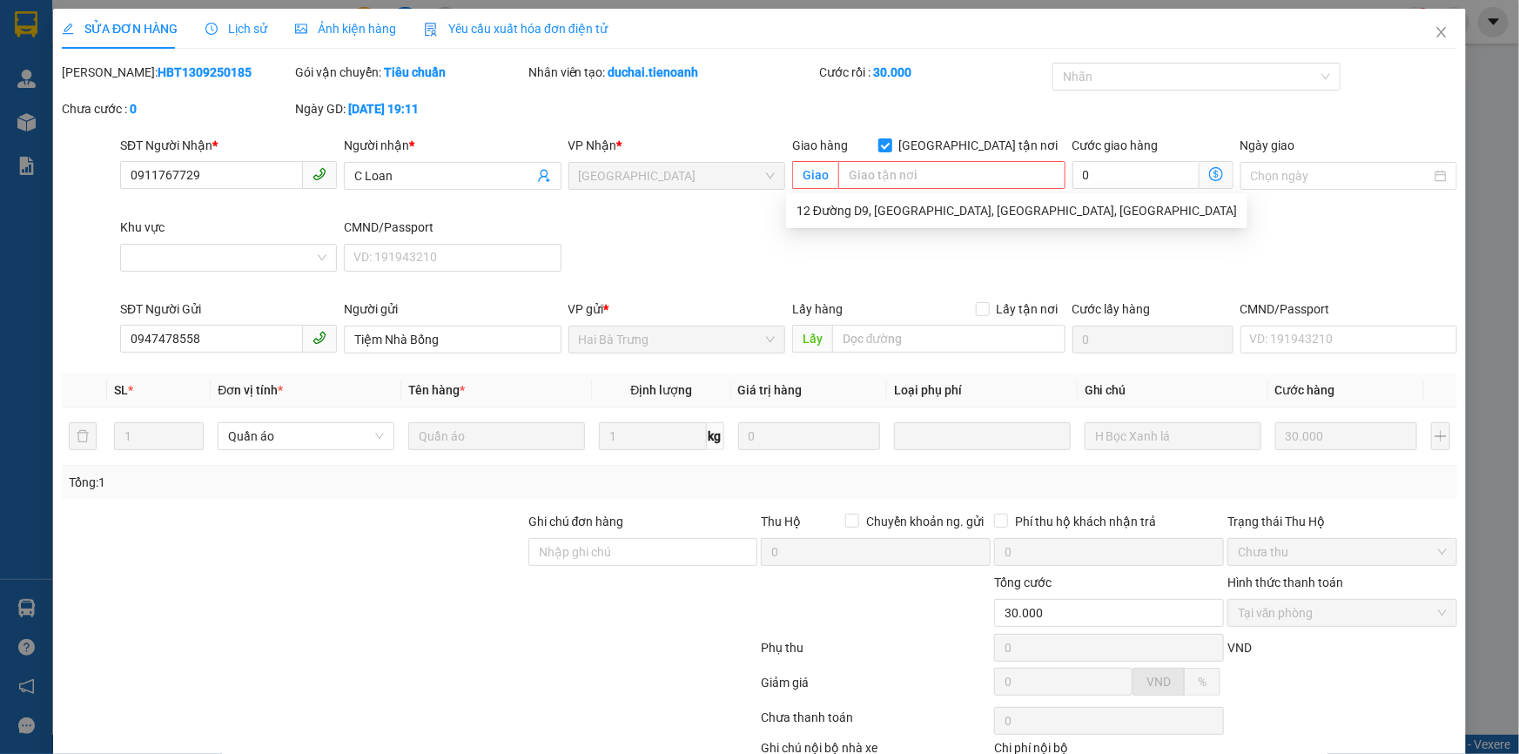
click at [1288, 227] on div "SĐT Người Nhận * 0911767729 Người nhận * C Loan VP Nhận * Thủ Đức Giao hàng [GE…" at bounding box center [789, 218] width 1344 height 164
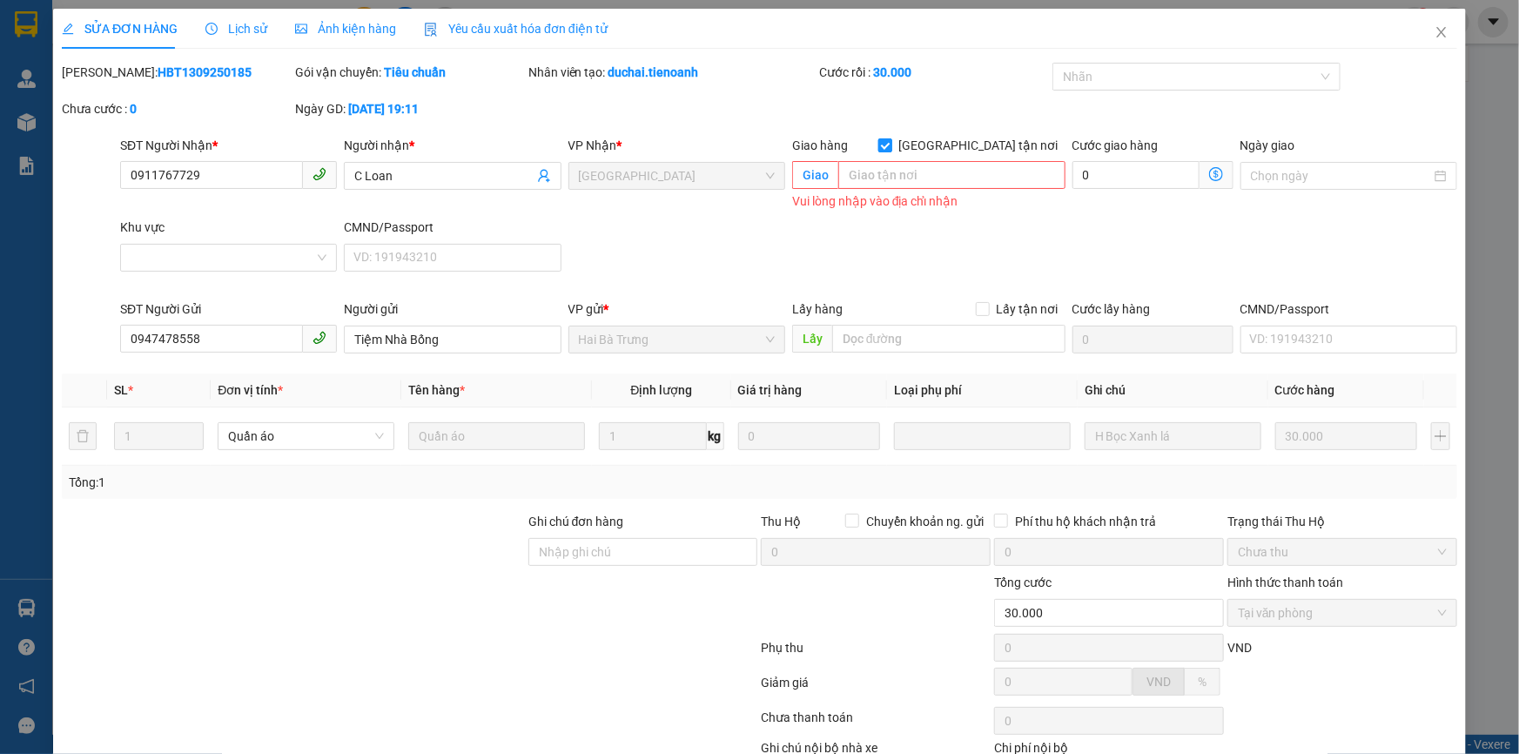
click at [890, 138] on input "[GEOGRAPHIC_DATA] tận nơi" at bounding box center [884, 144] width 12 height 12
checkbox input "false"
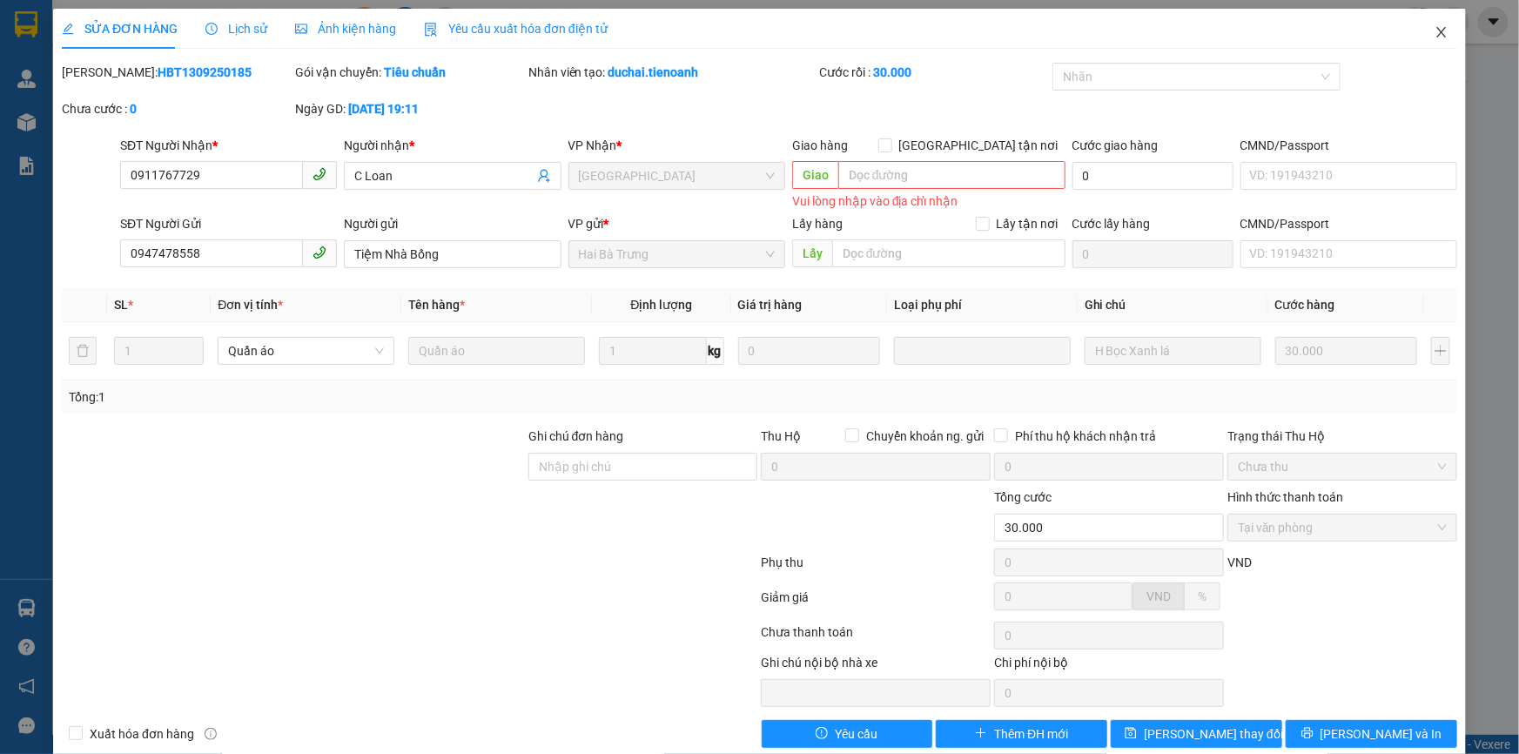
click at [1436, 34] on icon "close" at bounding box center [1441, 32] width 10 height 10
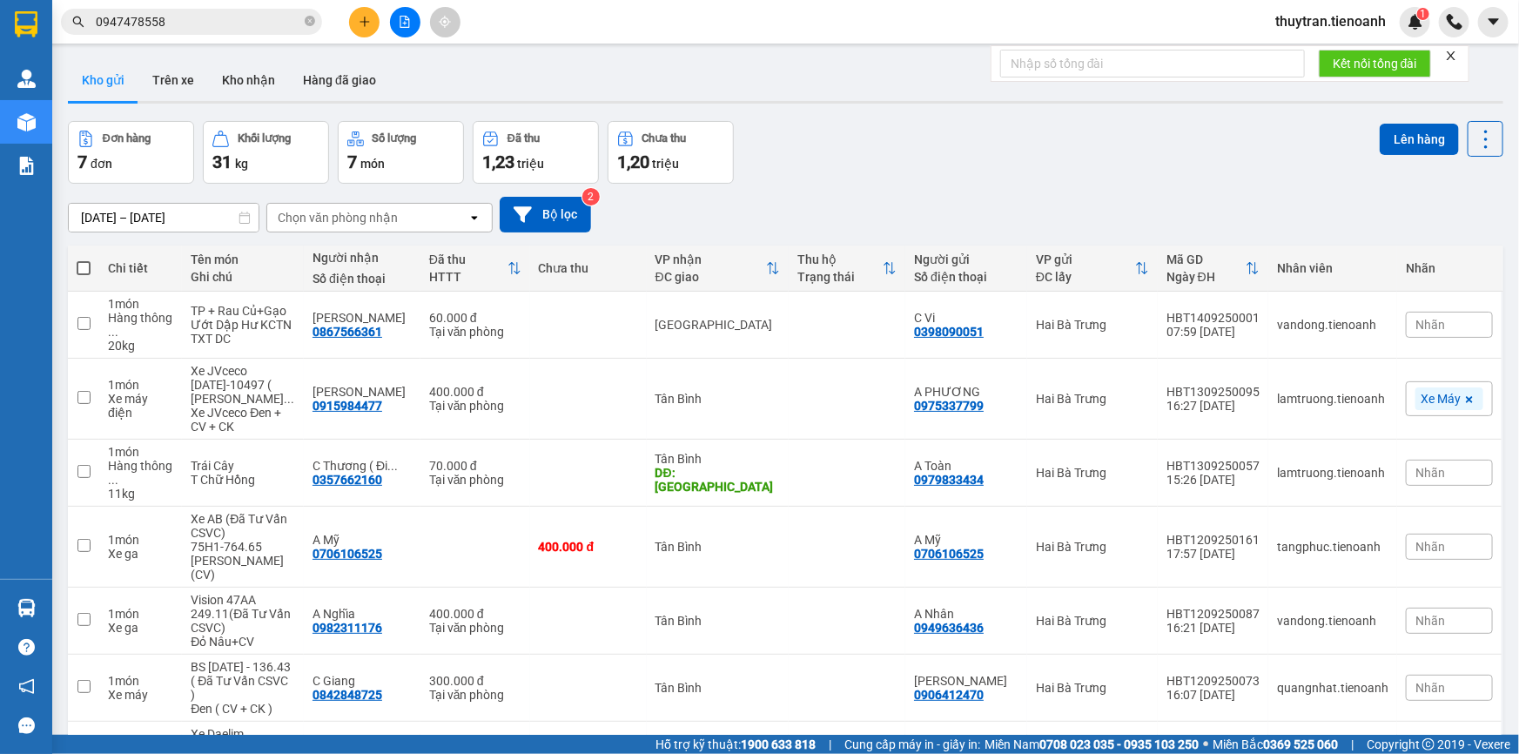
click at [872, 158] on div "Đơn hàng 7 đơn Khối lượng 31 kg Số lượng 7 món Đã thu 1,23 triệu Chưa thu 1,20 …" at bounding box center [785, 152] width 1435 height 63
click at [1452, 62] on div at bounding box center [1451, 56] width 12 height 14
click at [1452, 54] on icon "close" at bounding box center [1451, 55] width 9 height 9
click at [222, 35] on div "Kết quả tìm kiếm ( 117 ) Bộ lọc Mã ĐH Trạng thái Món hàng Thu hộ Tổng cước Chưa…" at bounding box center [169, 22] width 339 height 30
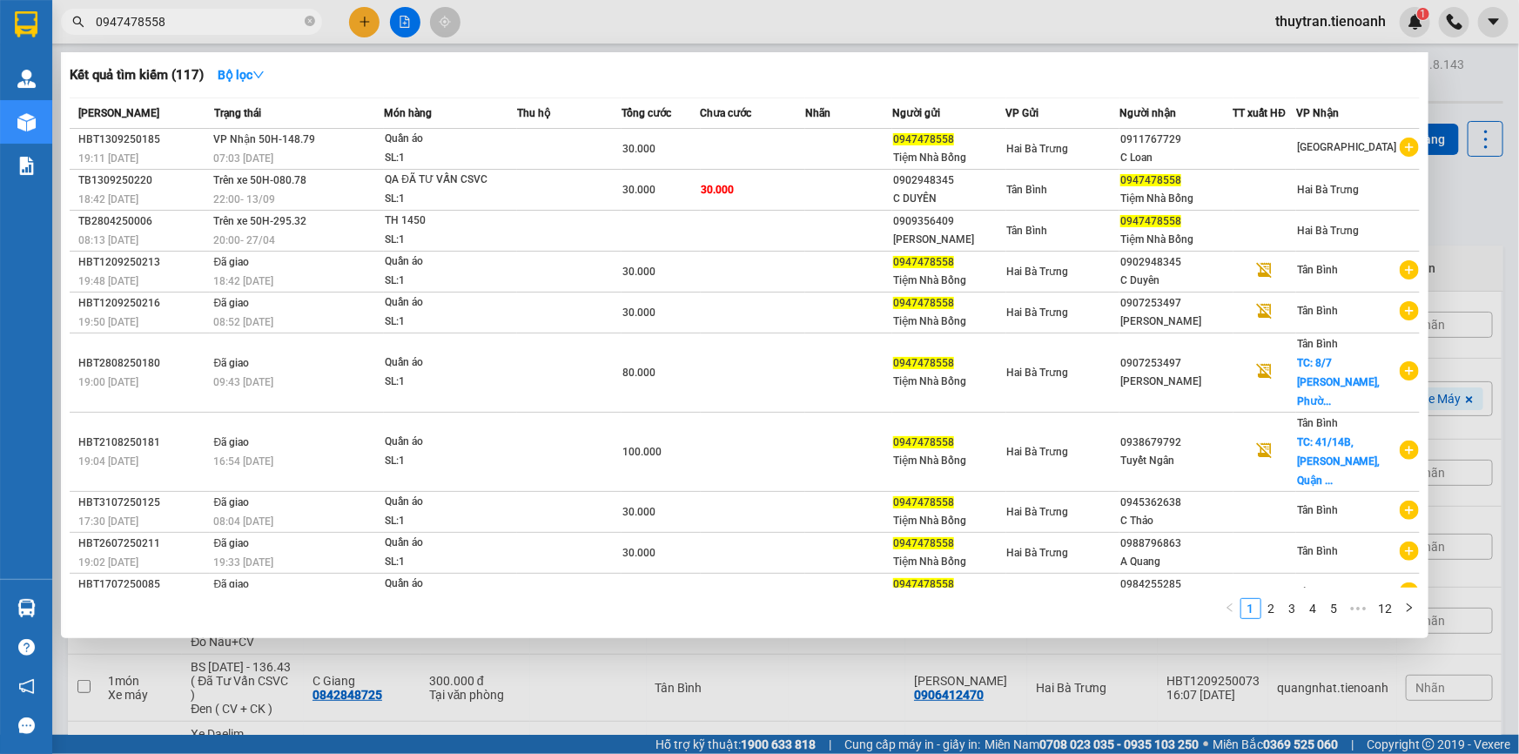
click at [220, 30] on input "0947478558" at bounding box center [198, 21] width 205 height 19
click at [179, 18] on input "0947478558" at bounding box center [198, 21] width 205 height 19
click at [177, 22] on input "0947478558" at bounding box center [198, 21] width 205 height 19
drag, startPoint x: 177, startPoint y: 22, endPoint x: 150, endPoint y: 21, distance: 27.0
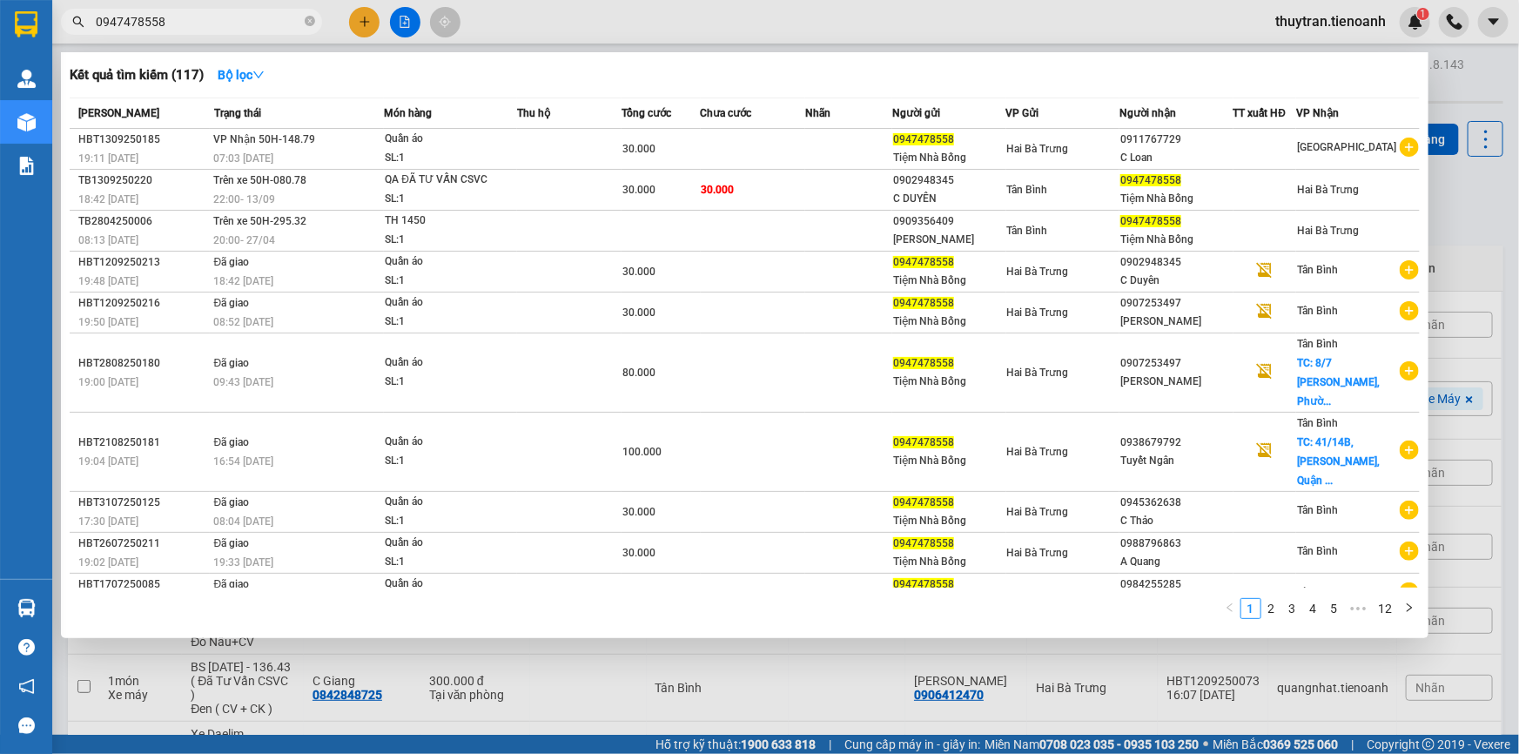
click at [150, 21] on input "0947478558" at bounding box center [198, 21] width 205 height 19
paste input "09691924"
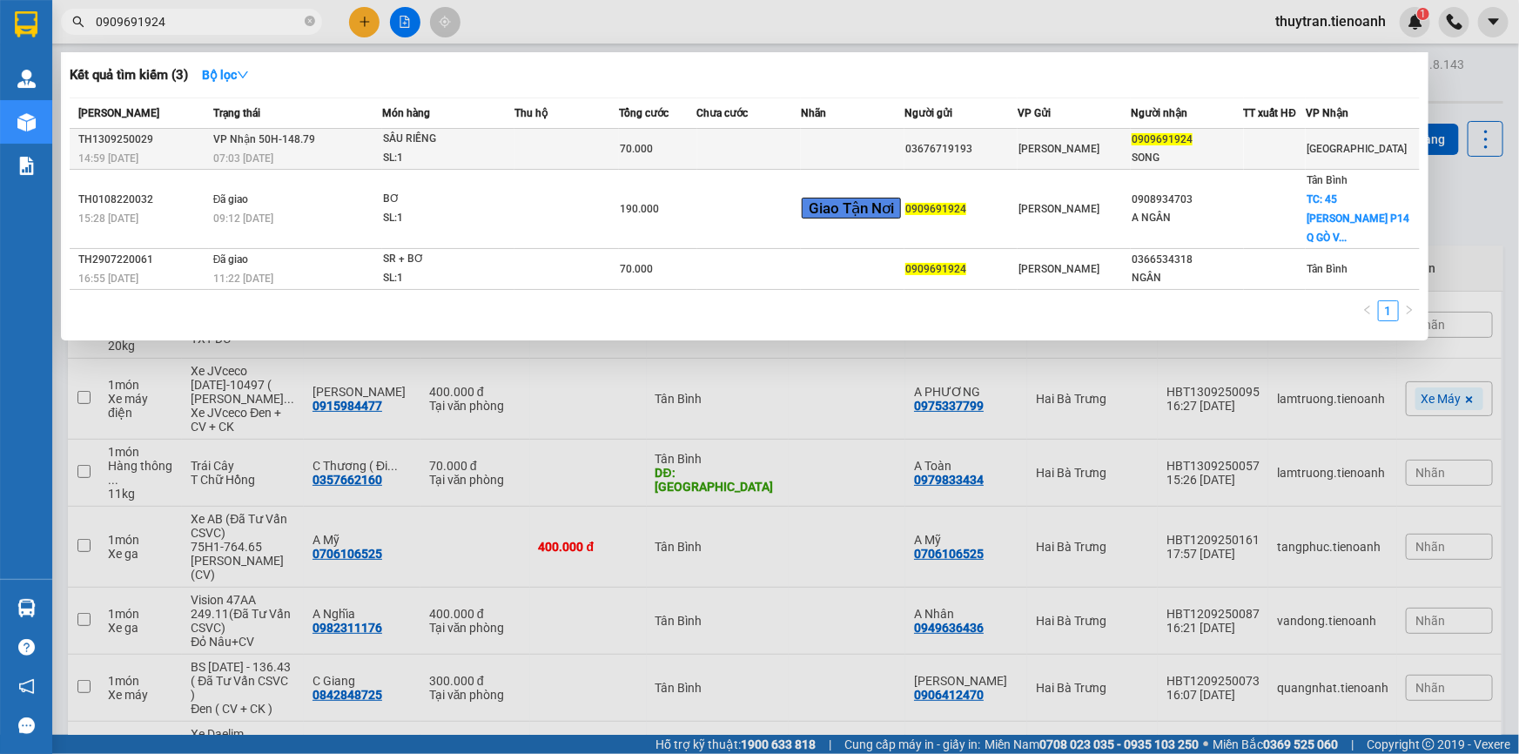
type input "0909691924"
click at [606, 157] on td at bounding box center [566, 149] width 104 height 41
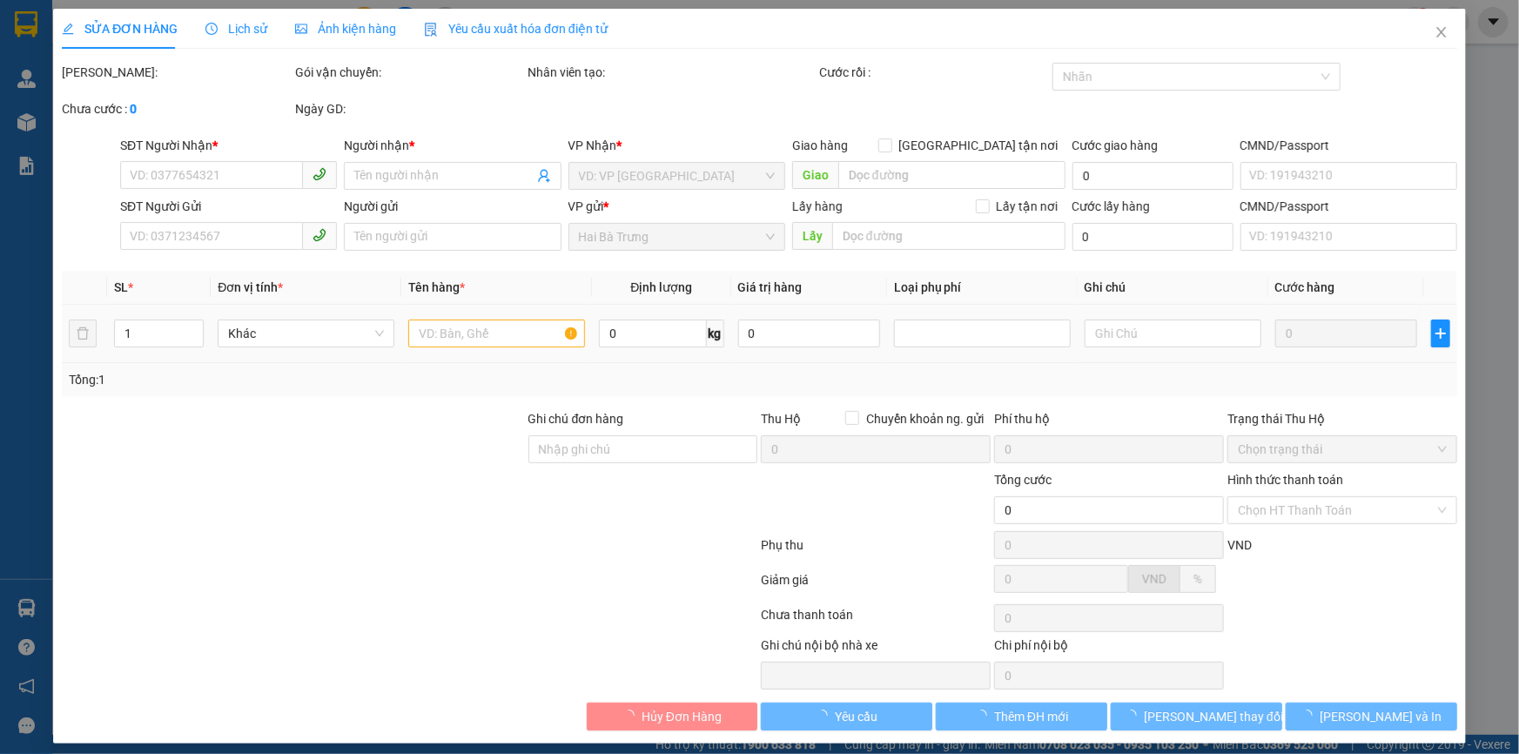
type input "0909691924"
type input "SONG"
type input "03676719193"
type input "70.000"
